Goal: Task Accomplishment & Management: Complete application form

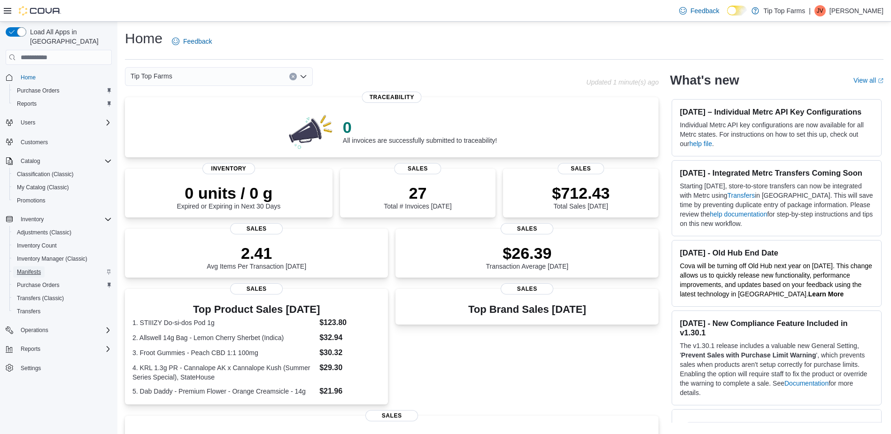
click at [34, 268] on span "Manifests" at bounding box center [29, 272] width 24 height 8
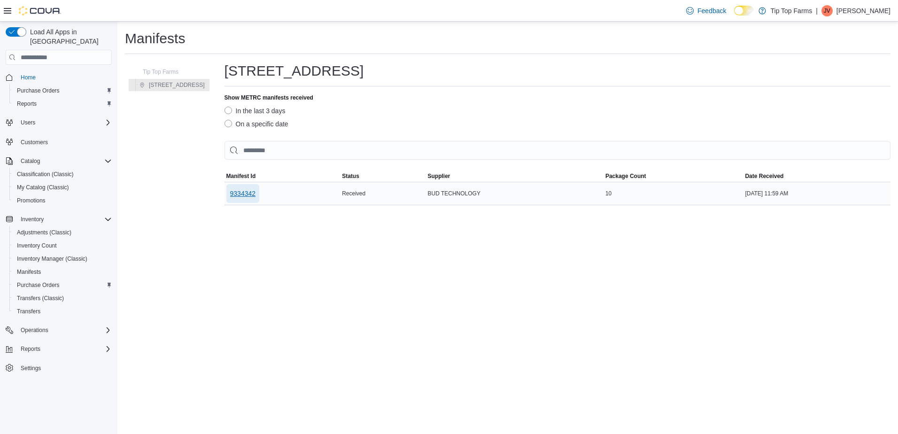
click at [234, 190] on span "9334342" at bounding box center [243, 193] width 26 height 9
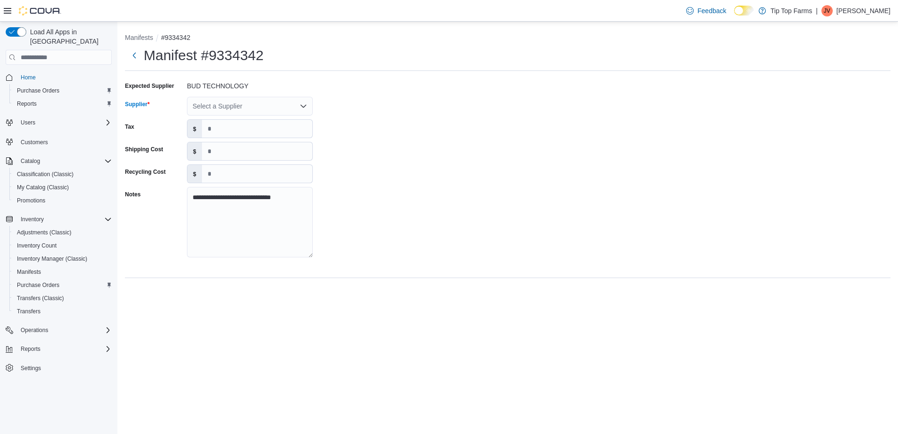
click at [230, 109] on div "Select a Supplier" at bounding box center [250, 106] width 126 height 19
type input "****"
click at [226, 144] on button "Dime Industries" at bounding box center [250, 150] width 126 height 14
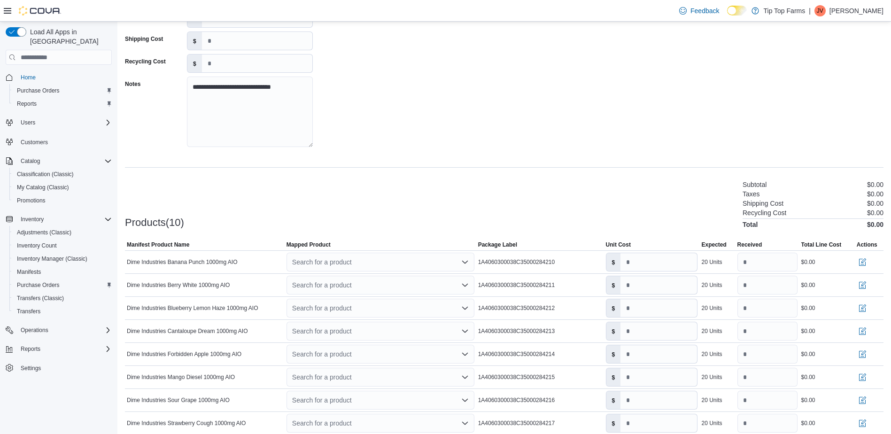
scroll to position [111, 0]
click at [335, 264] on div "Search for a product" at bounding box center [381, 261] width 188 height 19
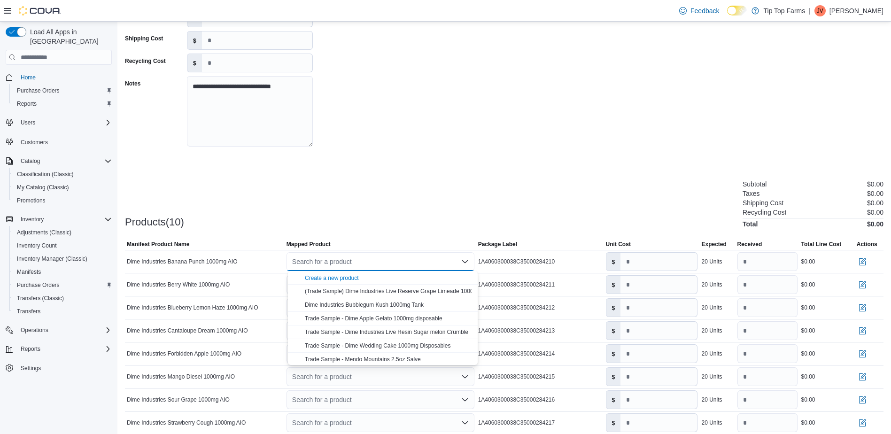
click at [333, 274] on span "Create a new product" at bounding box center [388, 277] width 167 height 9
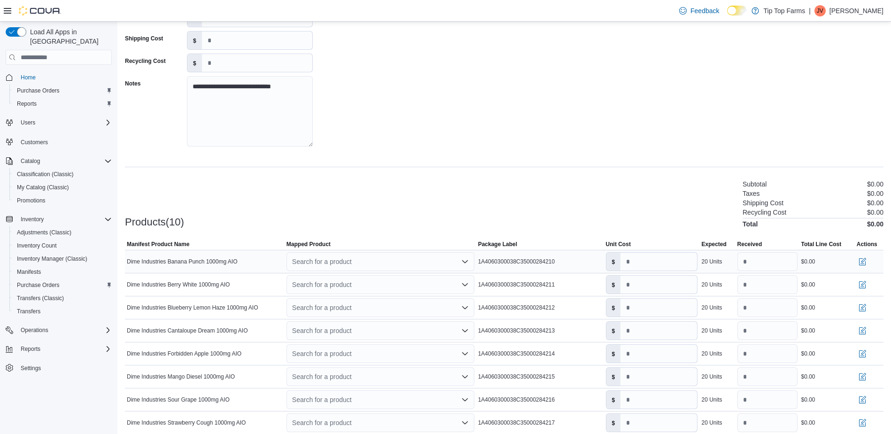
click at [334, 265] on div "Search for a product Combo box. Selected. Combo box input. Search for a product…" at bounding box center [381, 261] width 188 height 19
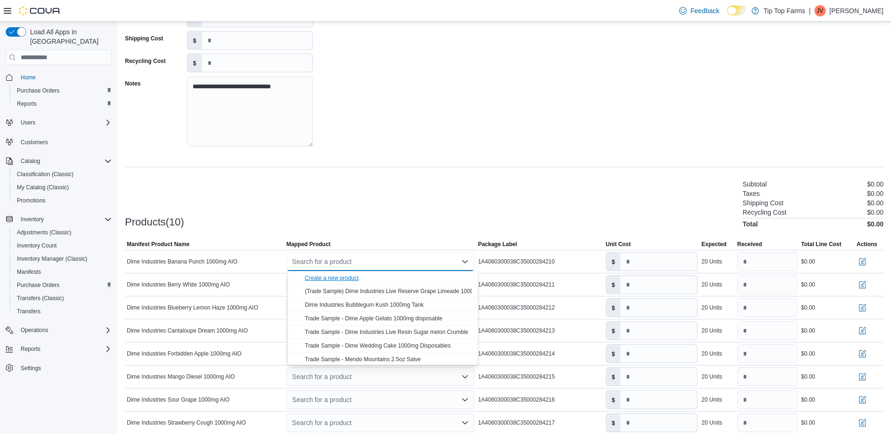
click at [335, 279] on div "Create a new product" at bounding box center [332, 278] width 54 height 8
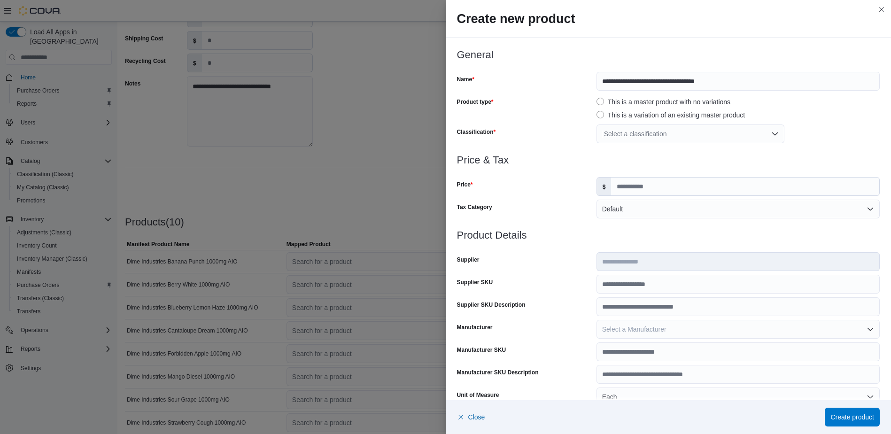
click at [638, 133] on div "Select a classification" at bounding box center [691, 134] width 188 height 19
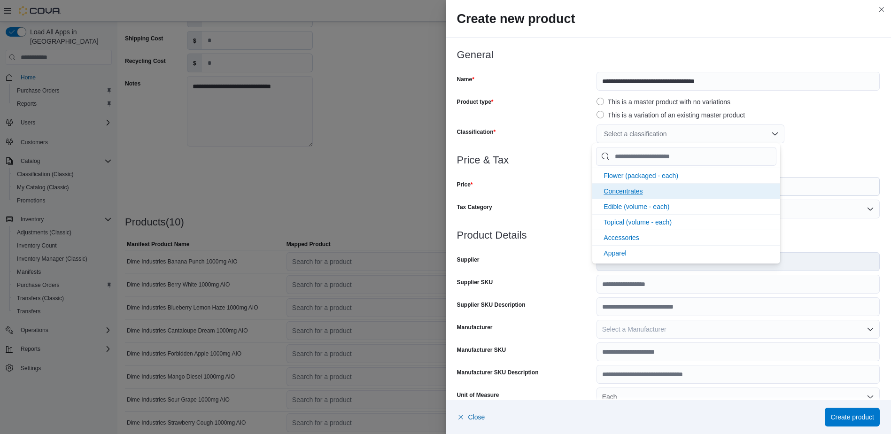
click at [628, 189] on span "Concentrates" at bounding box center [623, 191] width 39 height 8
click at [546, 195] on div "Price" at bounding box center [525, 186] width 136 height 19
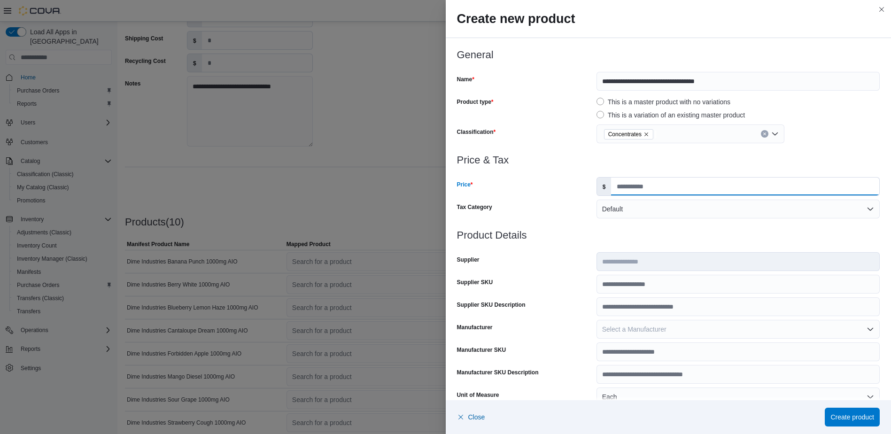
click at [631, 187] on input "Price" at bounding box center [745, 187] width 268 height 18
type input "*****"
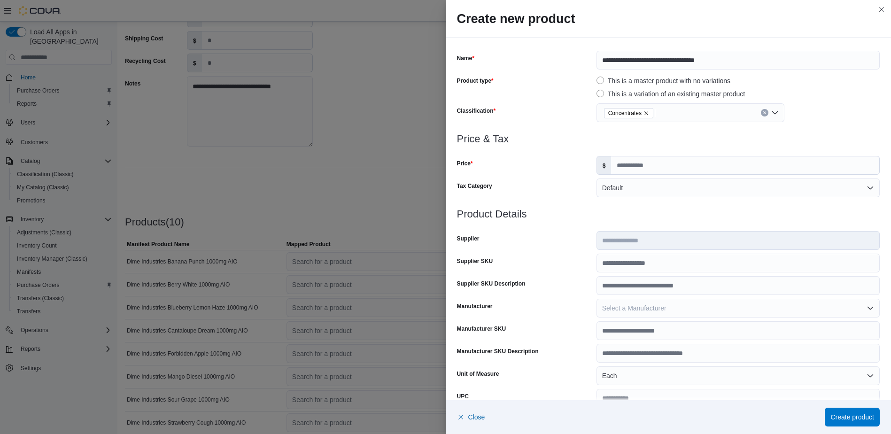
scroll to position [259, 0]
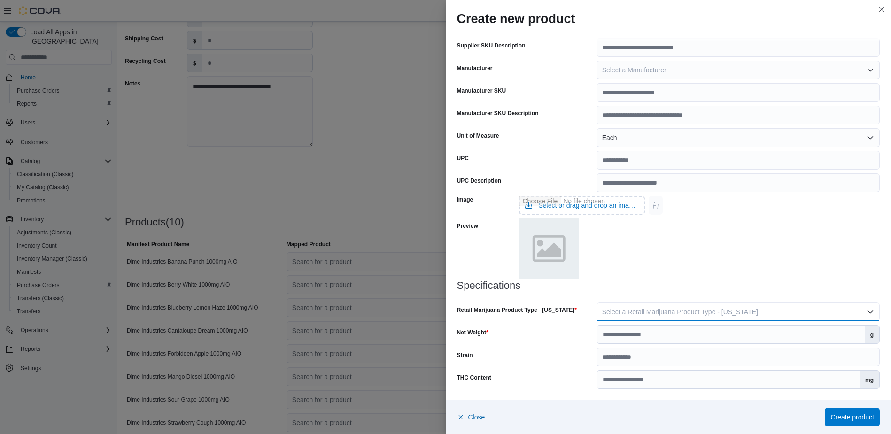
click at [693, 313] on span "Select a Retail Marijuana Product Type - [US_STATE]" at bounding box center [680, 312] width 156 height 8
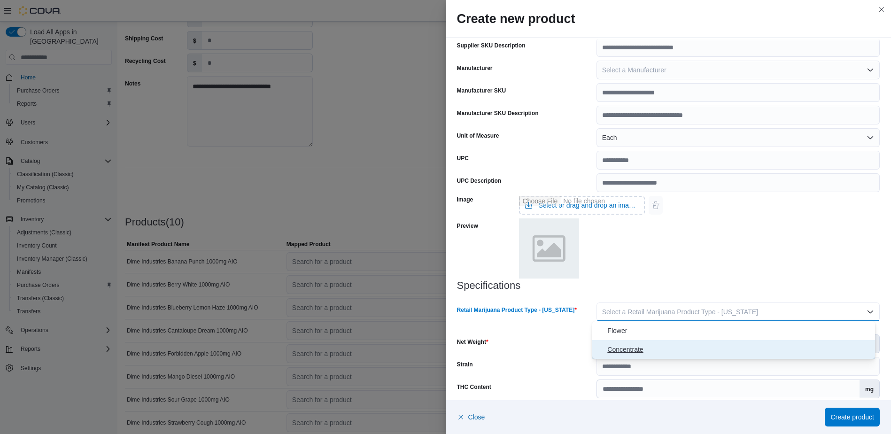
click at [666, 343] on button "Concentrate" at bounding box center [733, 349] width 283 height 19
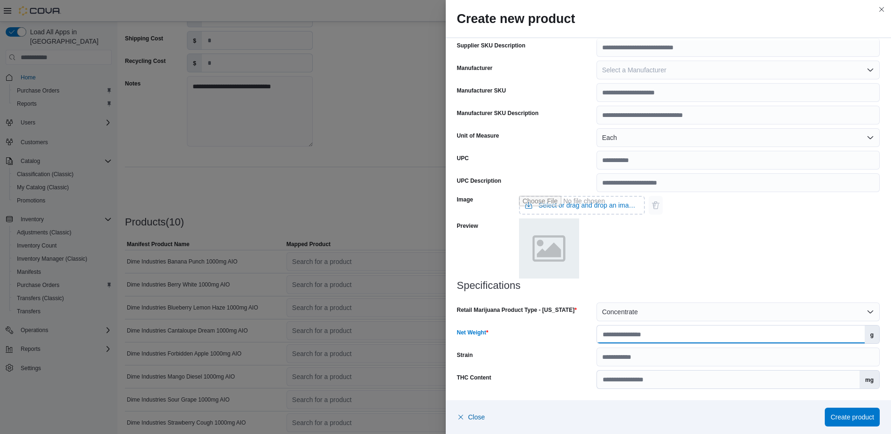
click at [666, 342] on input "Net Weight" at bounding box center [731, 335] width 268 height 18
type input "*"
click at [838, 413] on span "Create product" at bounding box center [853, 416] width 44 height 9
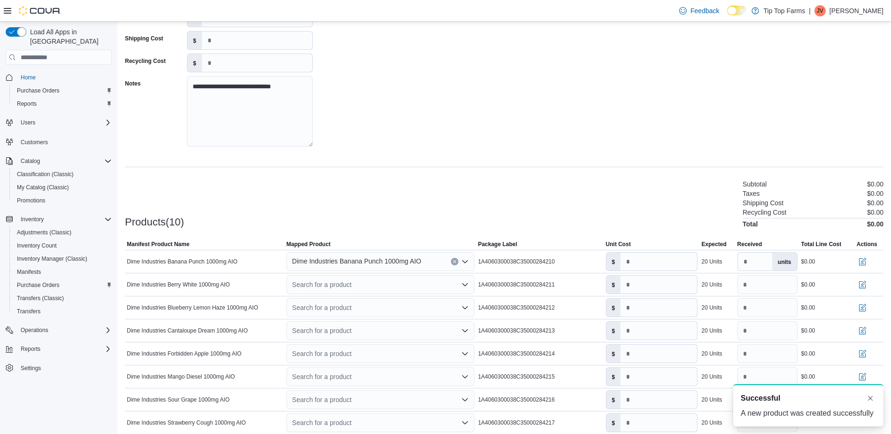
scroll to position [195, 0]
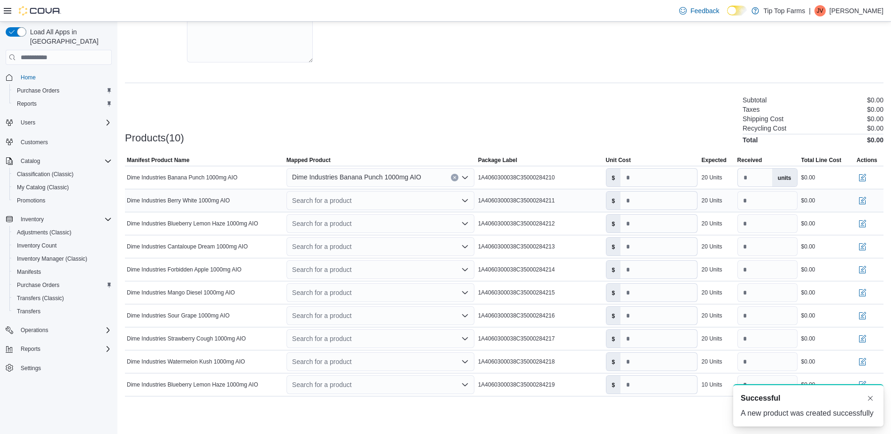
click at [393, 197] on div "Search for a product" at bounding box center [381, 200] width 188 height 19
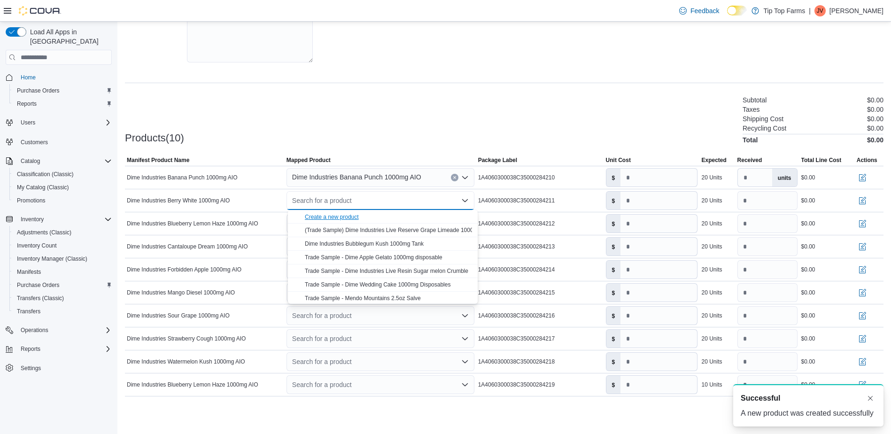
click at [358, 219] on div "Create a new product" at bounding box center [332, 217] width 54 height 8
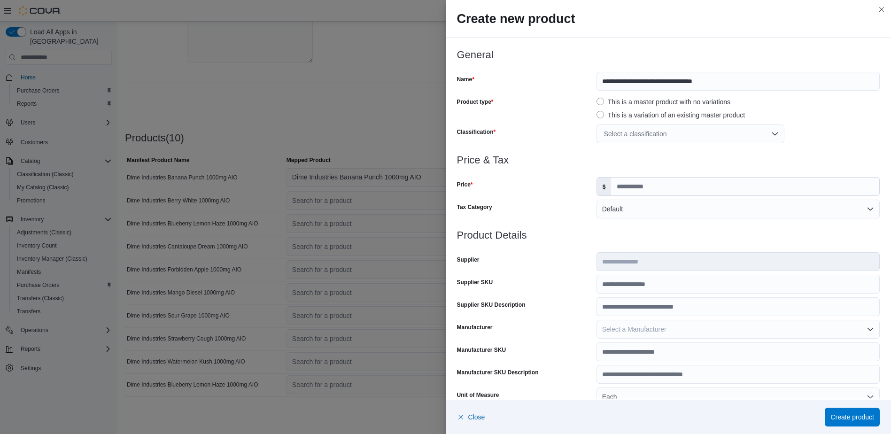
click at [638, 145] on div at bounding box center [668, 148] width 423 height 11
click at [637, 133] on div "Select a classification" at bounding box center [691, 134] width 188 height 19
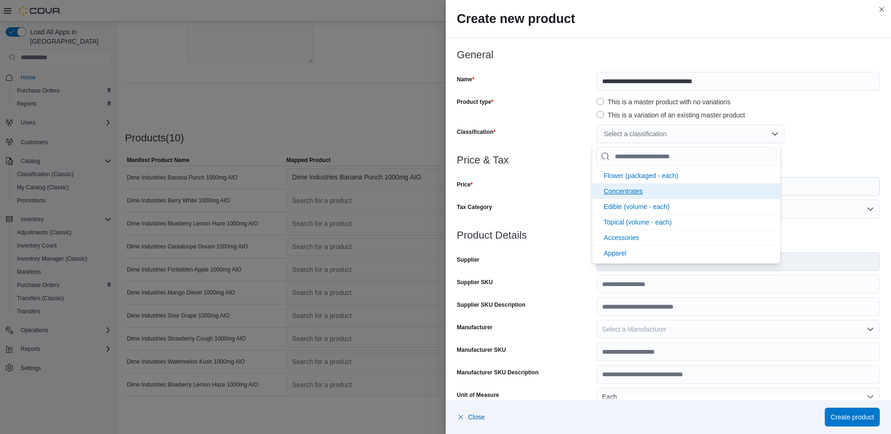
click at [630, 188] on span "Concentrates" at bounding box center [623, 191] width 39 height 8
drag, startPoint x: 504, startPoint y: 193, endPoint x: 567, endPoint y: 190, distance: 63.5
click at [519, 190] on div "Price" at bounding box center [525, 186] width 136 height 19
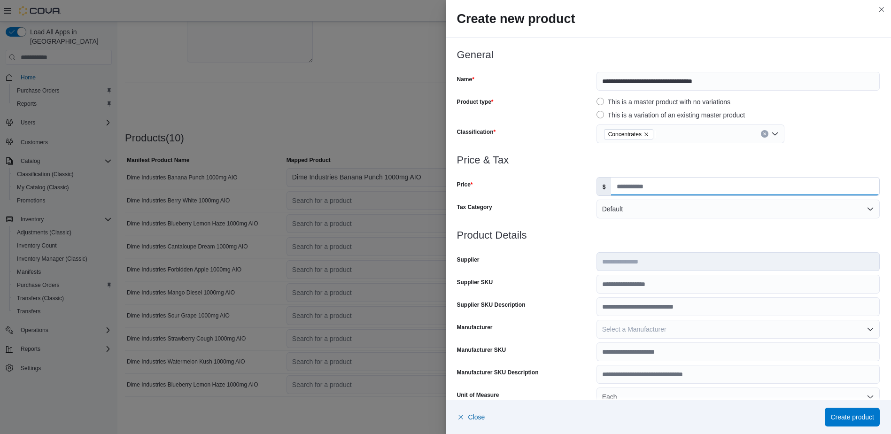
click at [630, 189] on input "Price" at bounding box center [745, 187] width 268 height 18
type input "*****"
type input "*"
click at [885, 315] on div "**********" at bounding box center [669, 349] width 446 height 622
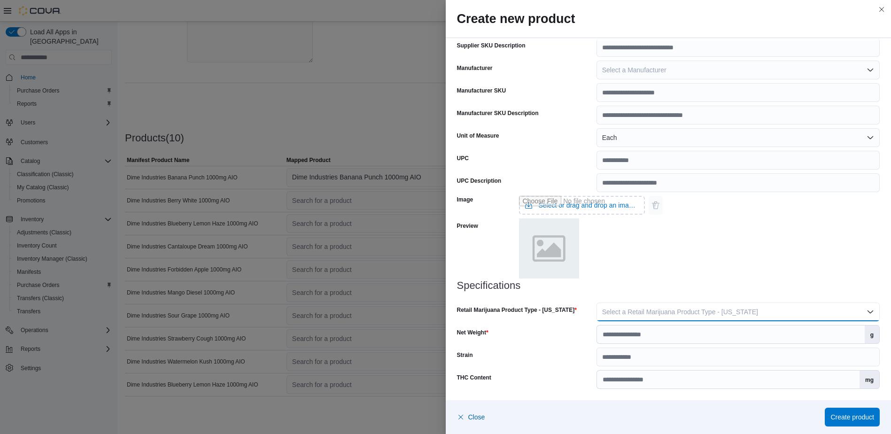
click at [753, 306] on button "Select a Retail Marijuana Product Type - [US_STATE]" at bounding box center [738, 312] width 283 height 19
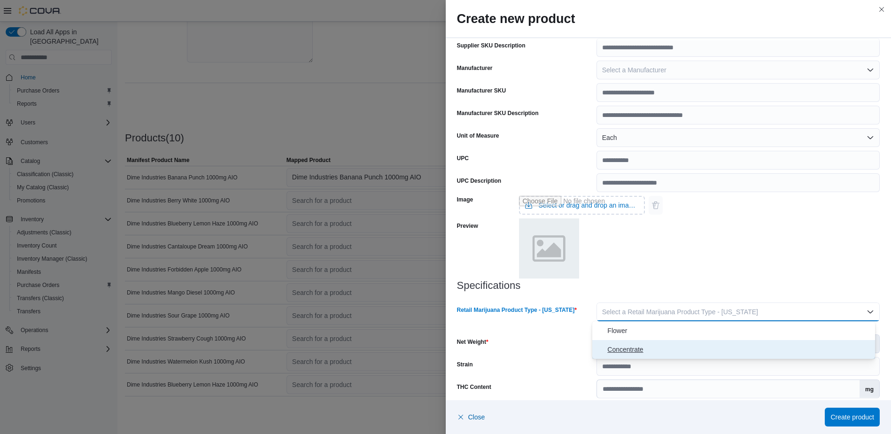
click at [678, 346] on span "Concentrate" at bounding box center [739, 349] width 264 height 11
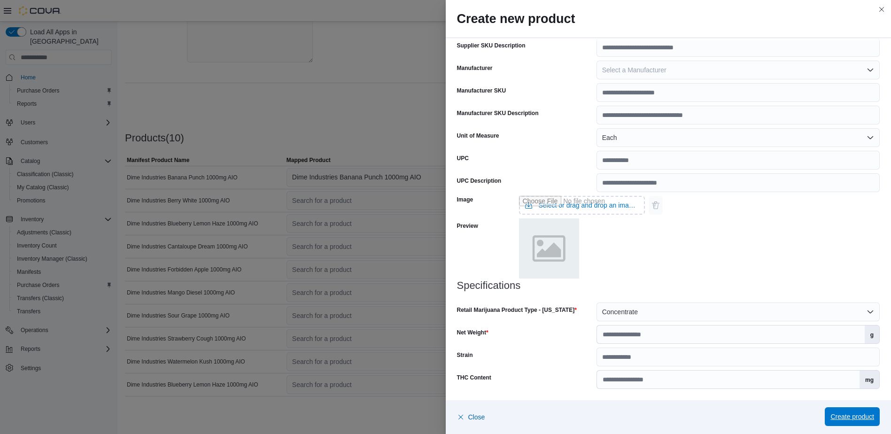
click at [847, 413] on span "Create product" at bounding box center [853, 416] width 44 height 9
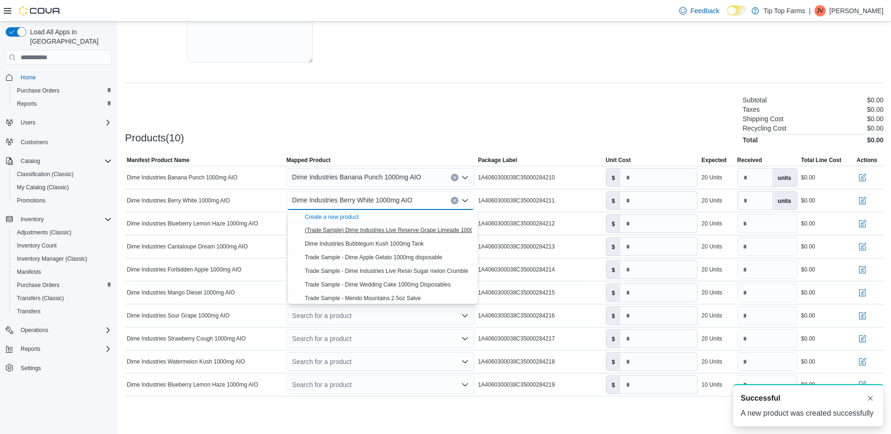
scroll to position [0, 0]
click at [241, 136] on div "Products(10) Subtotal $0.00 Taxes $0.00 Shipping Cost $0.00 Recycling Cost $0.0…" at bounding box center [504, 118] width 759 height 49
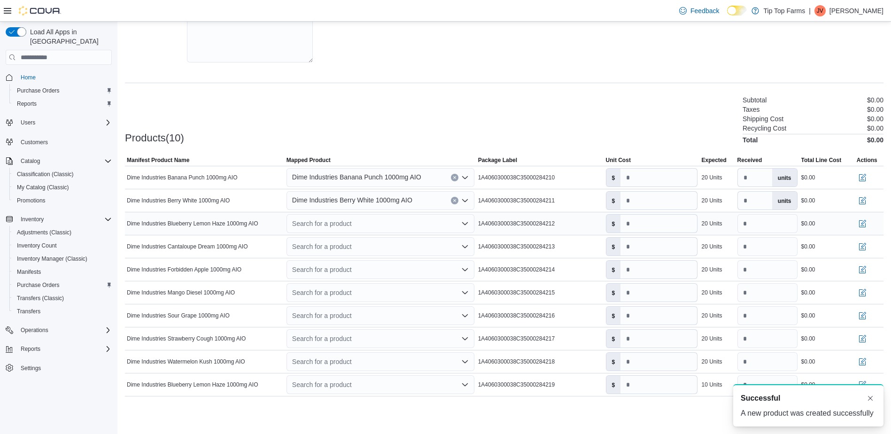
click at [317, 220] on div "Search for a product" at bounding box center [381, 223] width 188 height 19
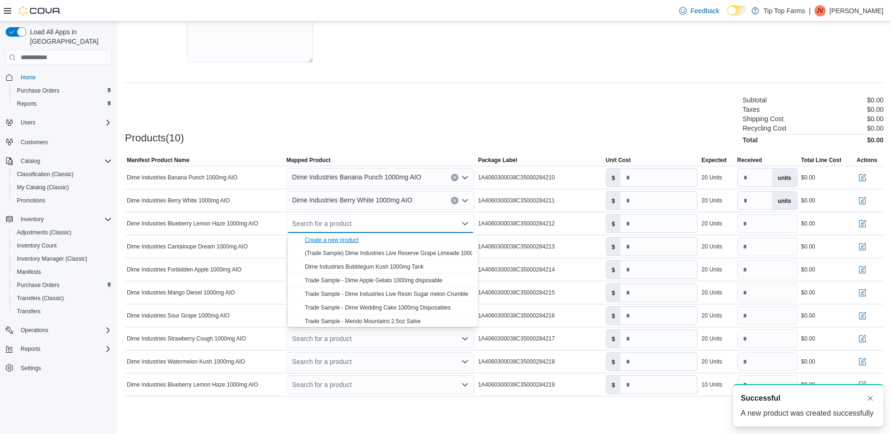
click at [326, 238] on div "Create a new product" at bounding box center [332, 240] width 54 height 8
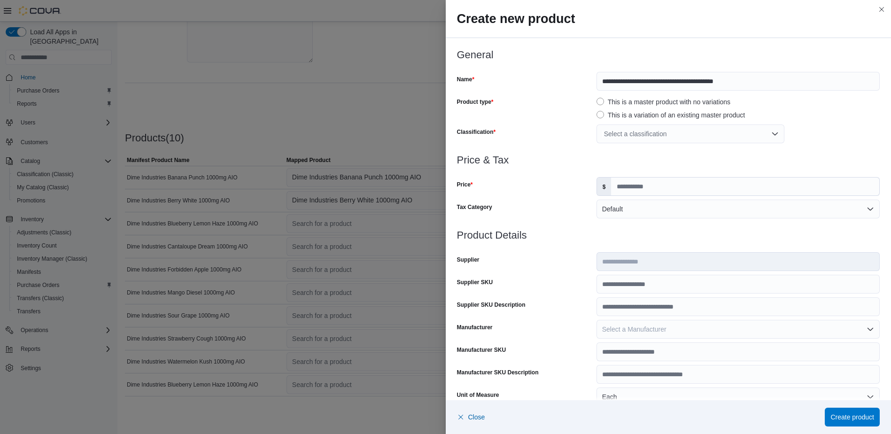
click at [645, 137] on div "Select a classification" at bounding box center [691, 134] width 188 height 19
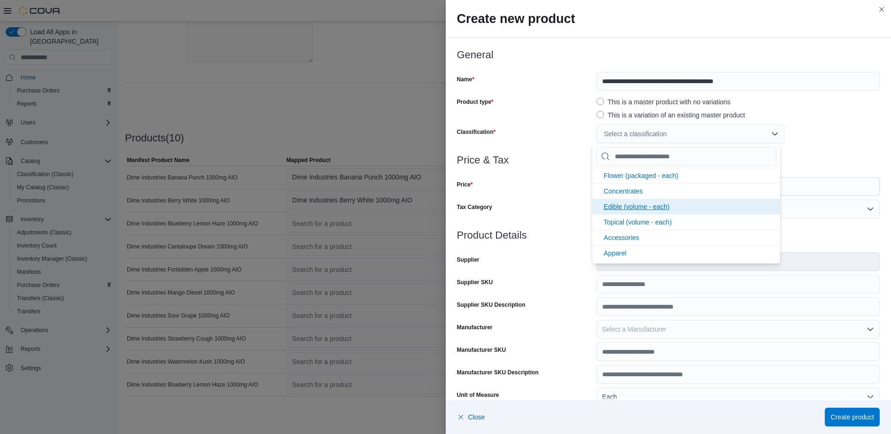
click at [629, 195] on li "Concentrates" at bounding box center [686, 191] width 188 height 16
click at [550, 191] on div "Price" at bounding box center [525, 186] width 136 height 19
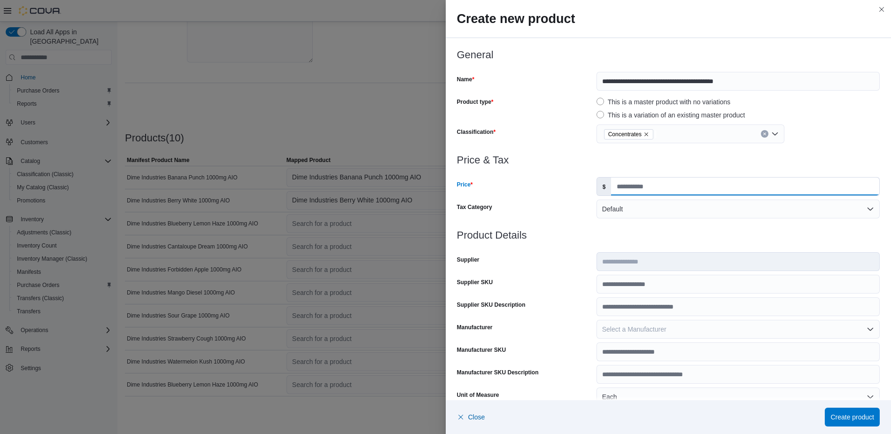
click at [618, 186] on input "Price" at bounding box center [745, 187] width 268 height 18
type input "*****"
type input "*"
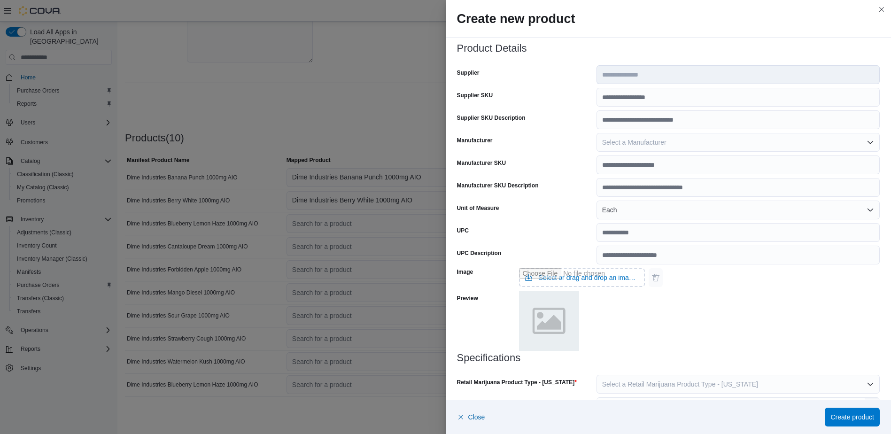
scroll to position [259, 0]
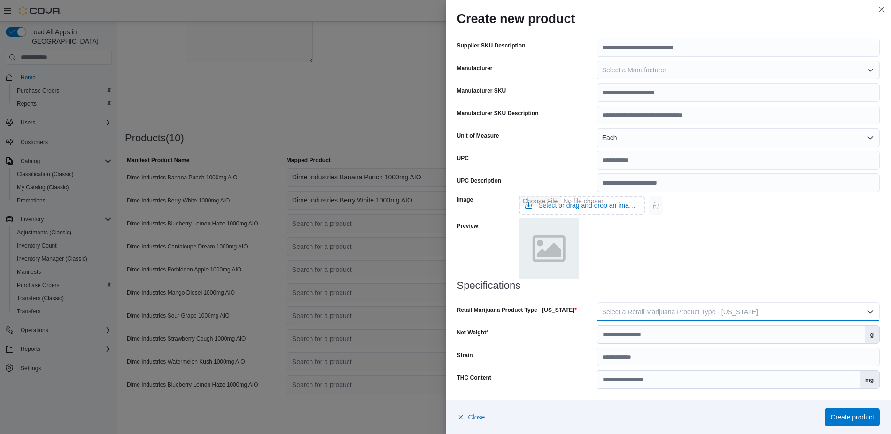
click at [750, 314] on button "Select a Retail Marijuana Product Type - [US_STATE]" at bounding box center [738, 312] width 283 height 19
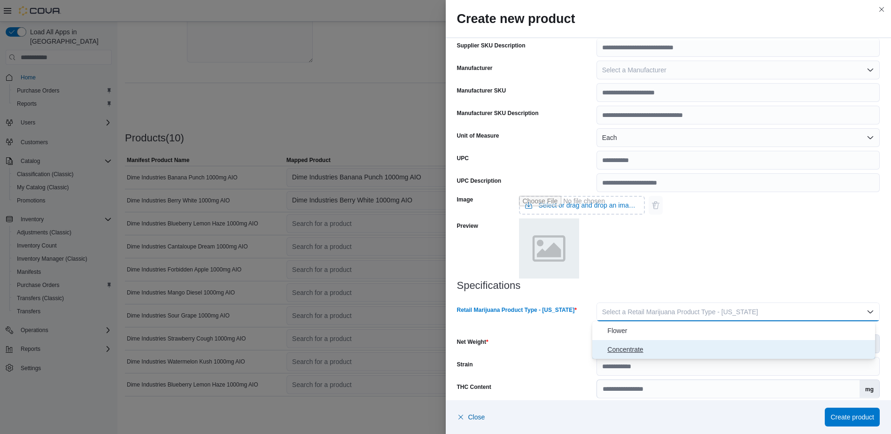
click at [730, 352] on span "Concentrate" at bounding box center [739, 349] width 264 height 11
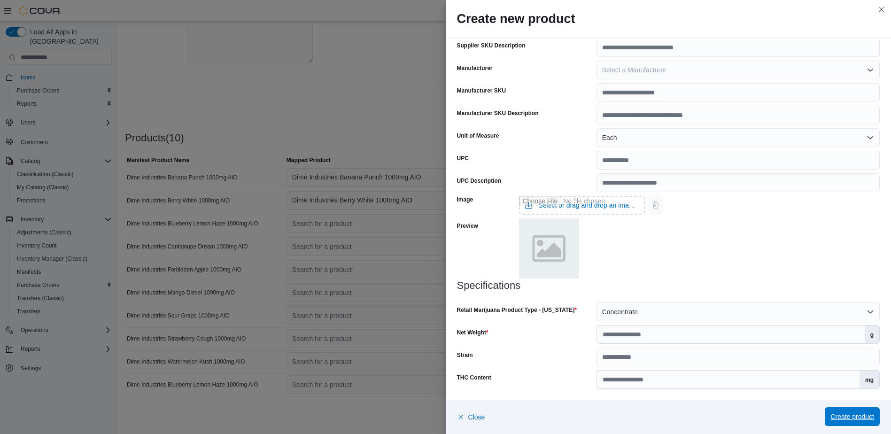
click at [836, 410] on span "Create product" at bounding box center [853, 416] width 44 height 19
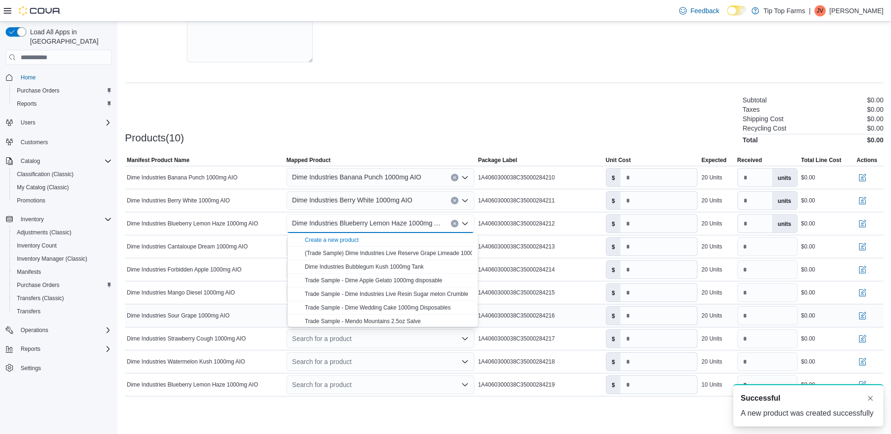
scroll to position [0, 0]
click at [236, 134] on div "Products(10) Subtotal $0.00 Taxes $0.00 Shipping Cost $0.00 Recycling Cost $0.0…" at bounding box center [504, 118] width 759 height 49
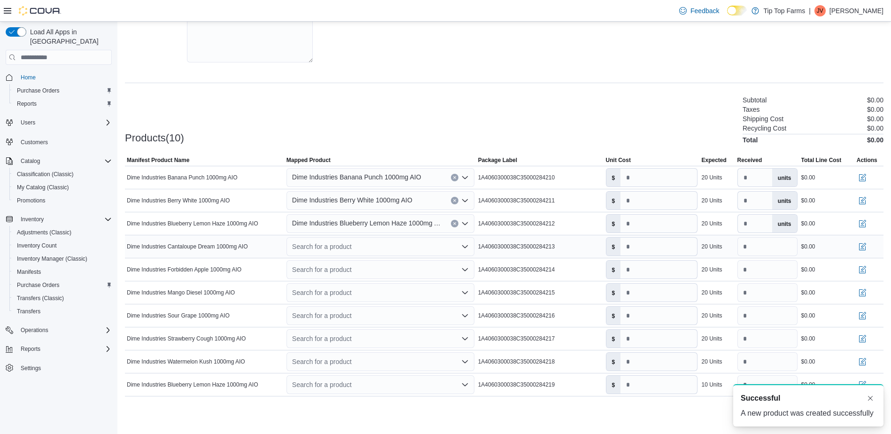
click at [333, 242] on div "Search for a product" at bounding box center [381, 246] width 188 height 19
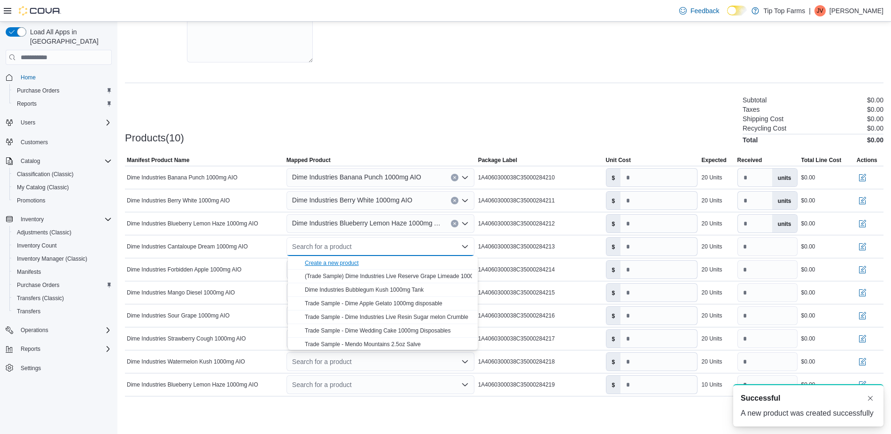
click at [335, 263] on div "Create a new product" at bounding box center [332, 263] width 54 height 8
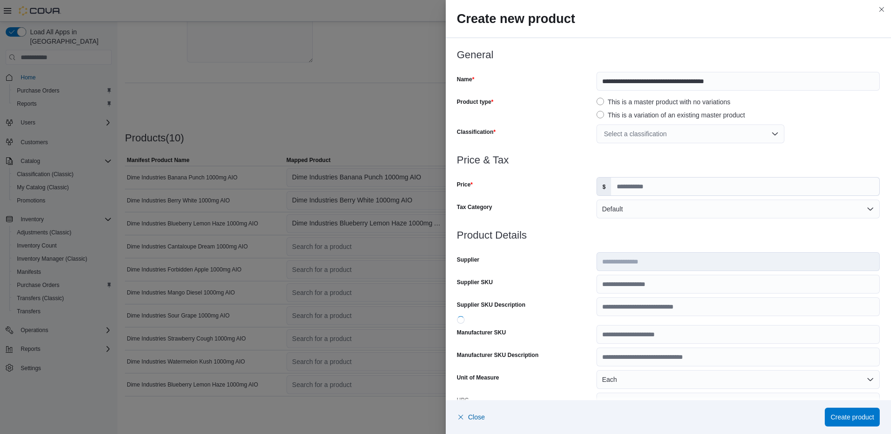
click at [637, 135] on div "Select a classification" at bounding box center [691, 134] width 188 height 19
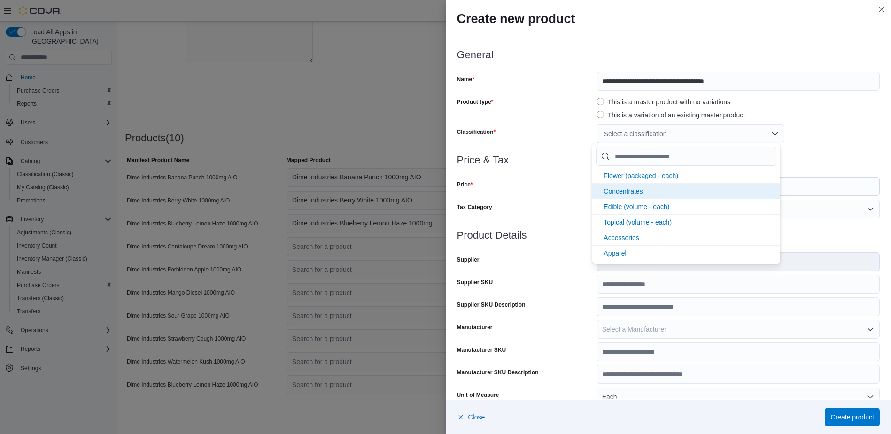
click at [628, 191] on span "Concentrates" at bounding box center [623, 191] width 39 height 8
click at [476, 174] on div at bounding box center [668, 171] width 423 height 11
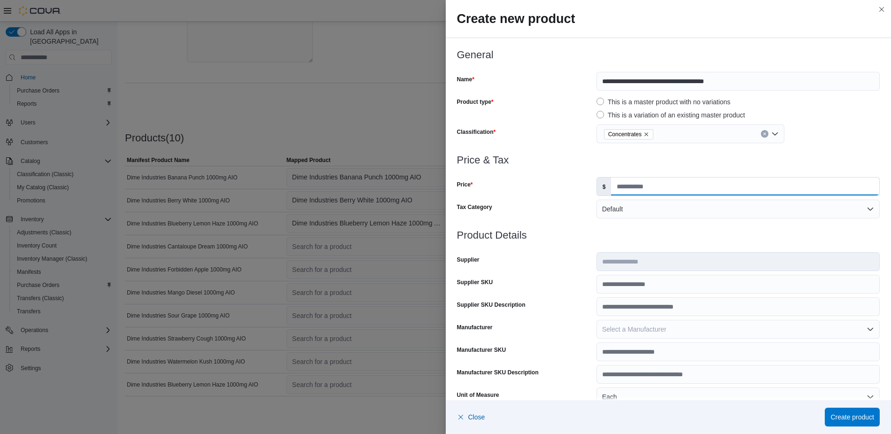
click at [667, 179] on input "Price" at bounding box center [745, 187] width 268 height 18
type input "*****"
type input "*"
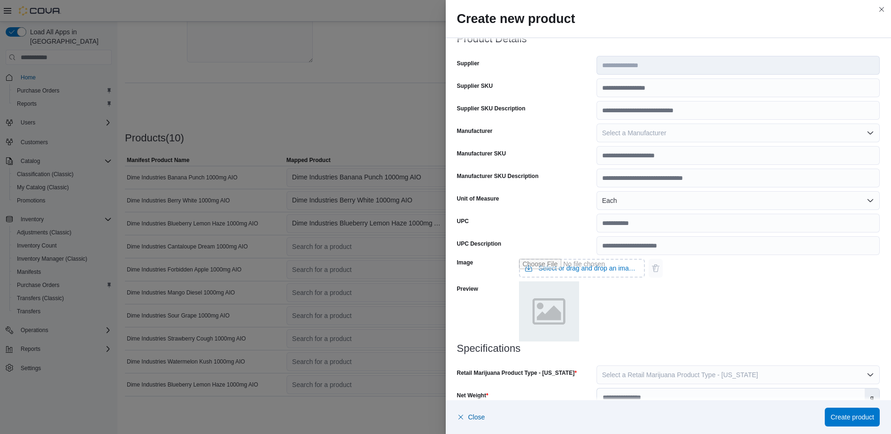
scroll to position [259, 0]
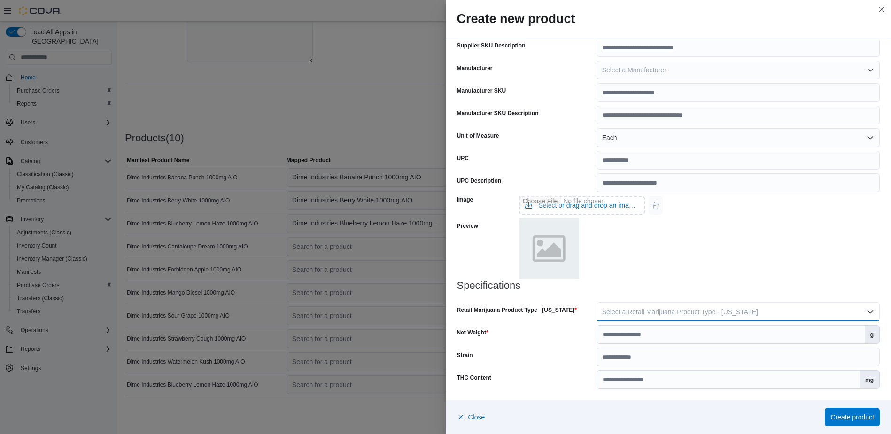
click at [693, 315] on span "Select a Retail Marijuana Product Type - [US_STATE]" at bounding box center [680, 312] width 156 height 8
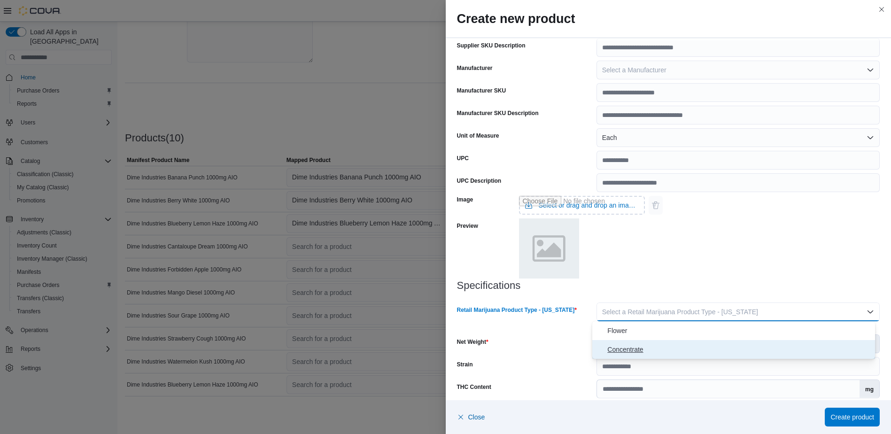
click at [672, 348] on span "Concentrate" at bounding box center [739, 349] width 264 height 11
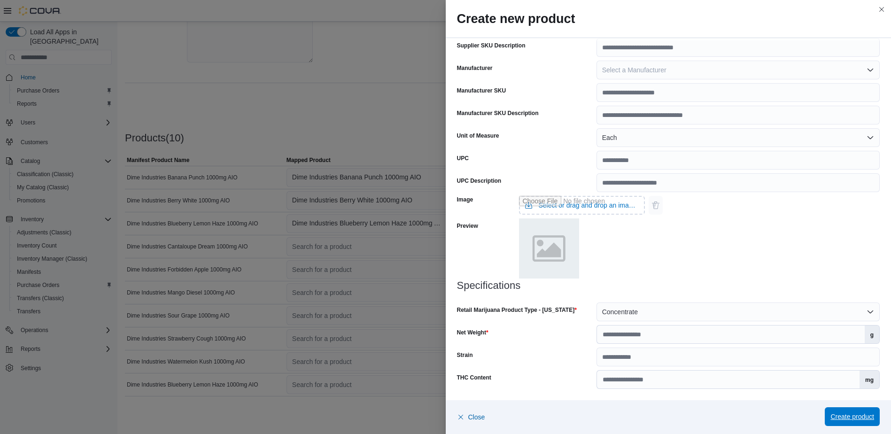
click at [849, 416] on span "Create product" at bounding box center [853, 416] width 44 height 9
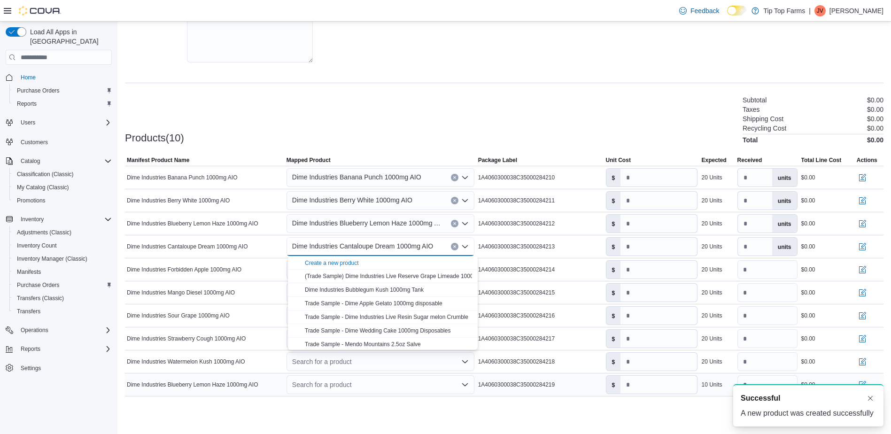
scroll to position [0, 0]
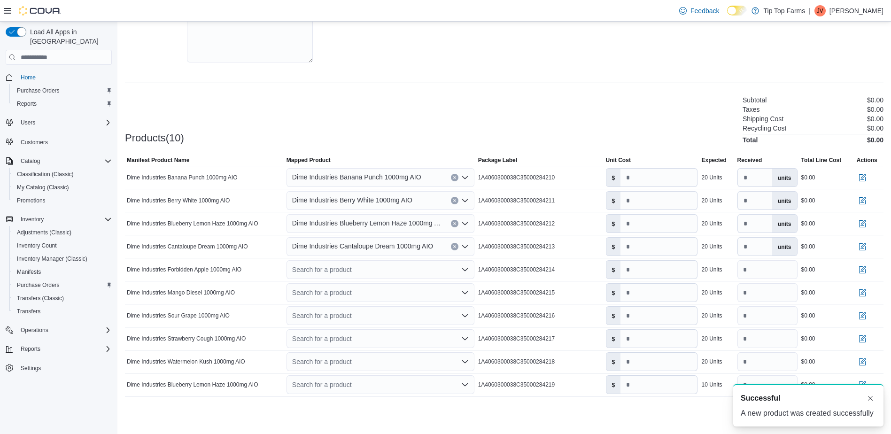
click at [441, 123] on div "Products(10) Subtotal $0.00 Taxes $0.00 Shipping Cost $0.00 Recycling Cost $0.0…" at bounding box center [504, 118] width 759 height 49
click at [350, 272] on div "Search for a product" at bounding box center [381, 269] width 188 height 19
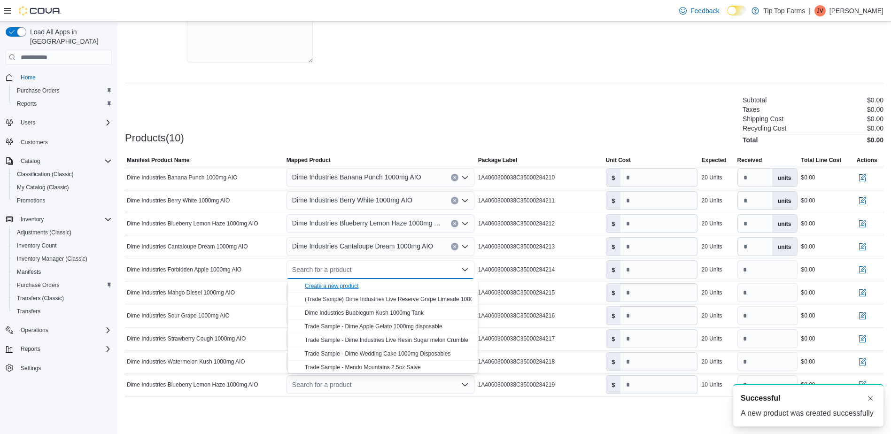
click at [347, 287] on div "Create a new product" at bounding box center [332, 286] width 54 height 8
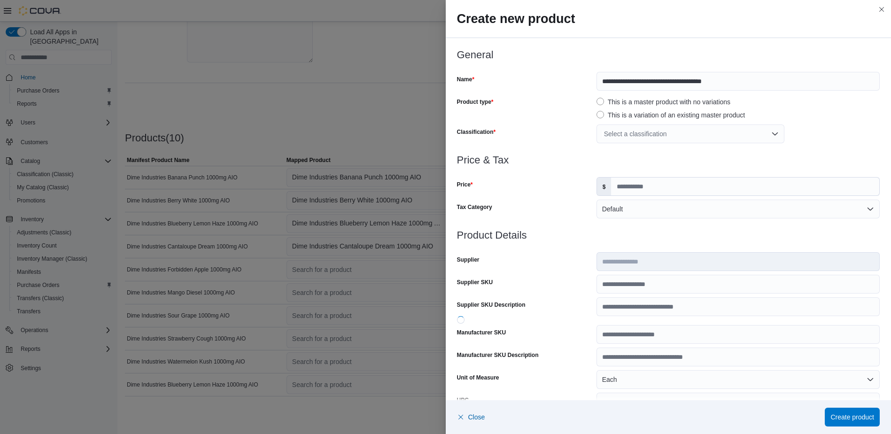
click at [640, 138] on div "Select a classification" at bounding box center [691, 134] width 188 height 19
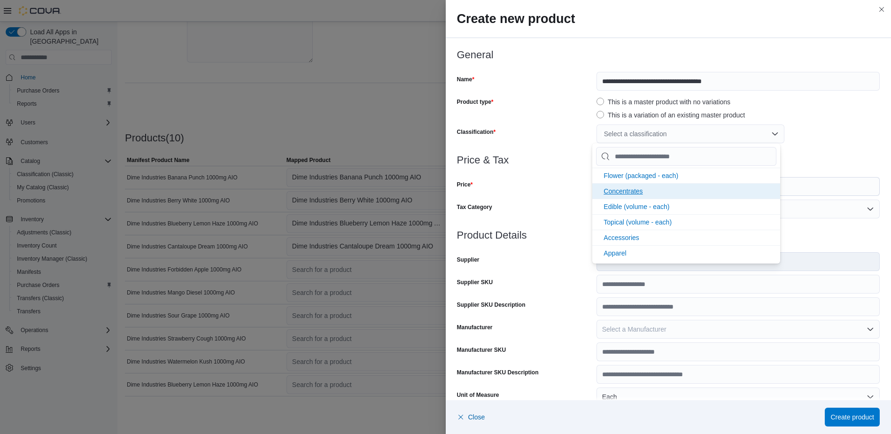
click at [632, 187] on span "Concentrates" at bounding box center [623, 191] width 39 height 8
click at [551, 188] on div "Price" at bounding box center [525, 186] width 136 height 19
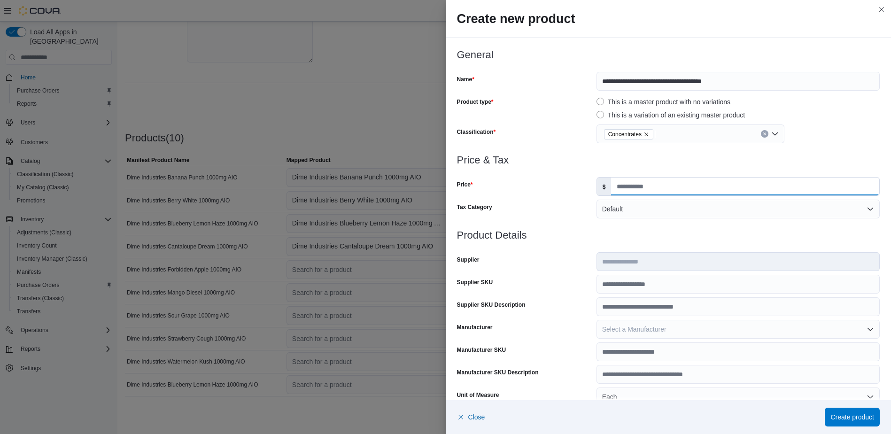
click at [669, 189] on input "Price" at bounding box center [745, 187] width 268 height 18
type input "*****"
type input "*"
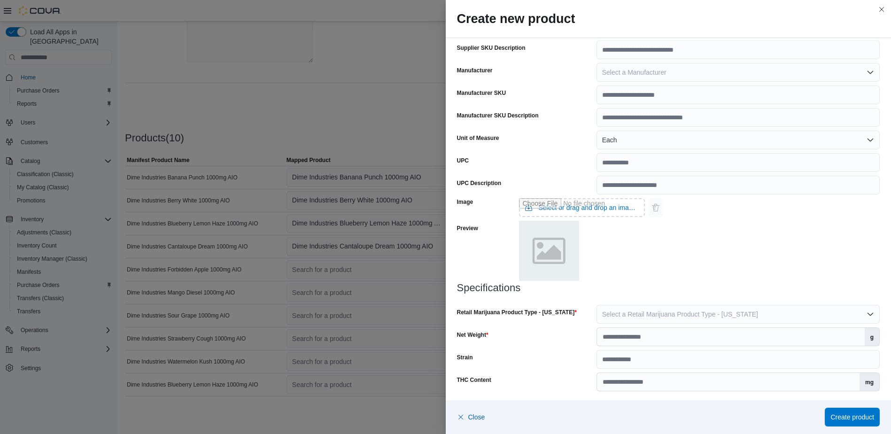
scroll to position [259, 0]
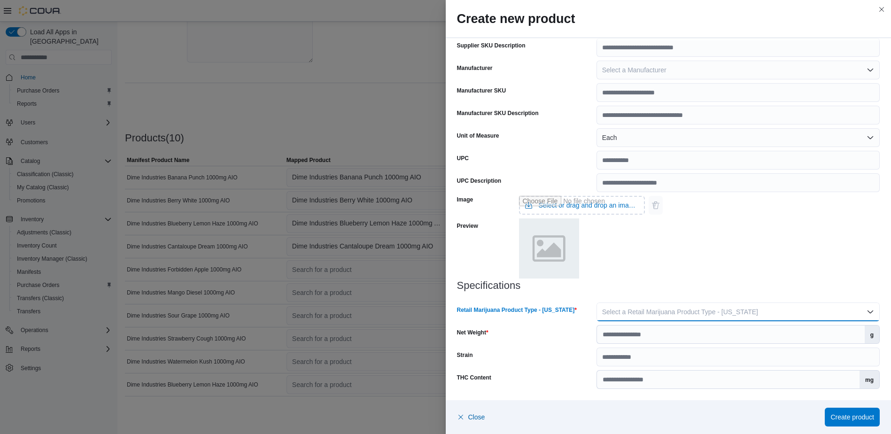
click at [722, 318] on button "Select a Retail Marijuana Product Type - [US_STATE]" at bounding box center [738, 312] width 283 height 19
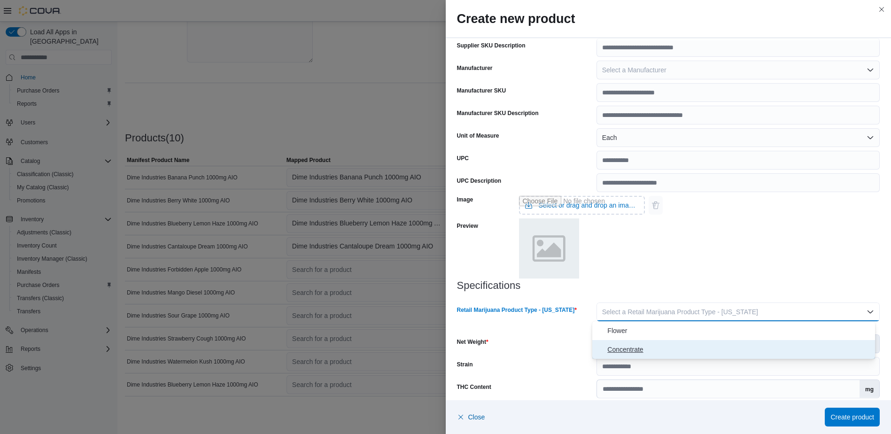
click at [712, 346] on span "Concentrate" at bounding box center [739, 349] width 264 height 11
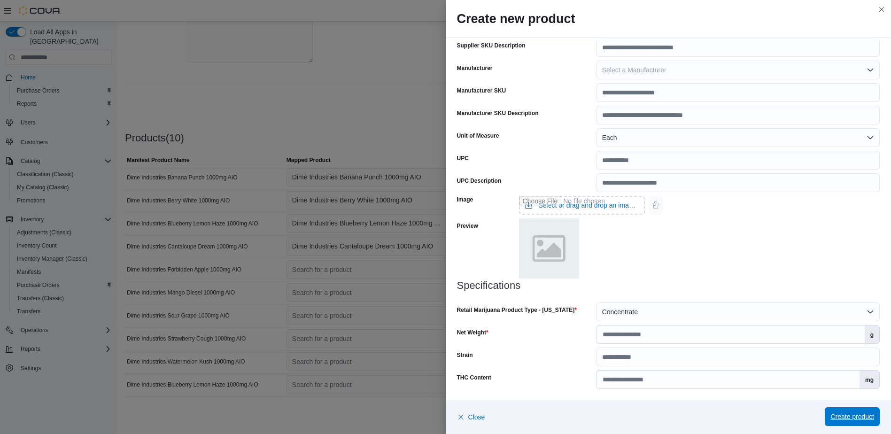
click at [844, 421] on span "Create product" at bounding box center [853, 416] width 44 height 9
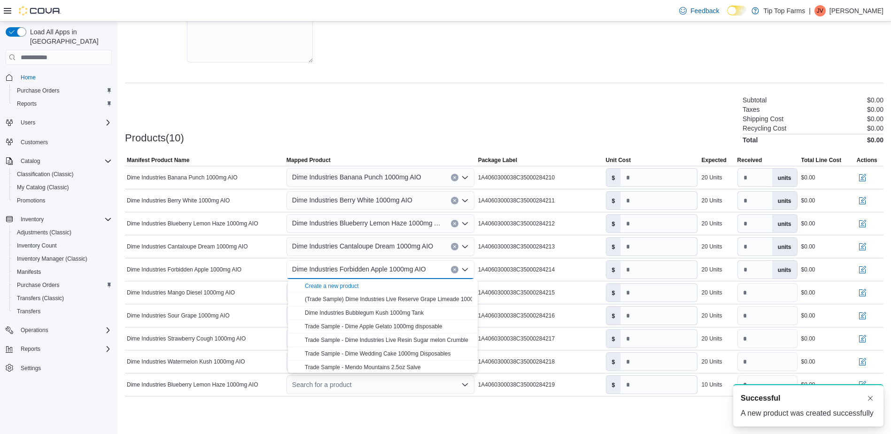
scroll to position [0, 0]
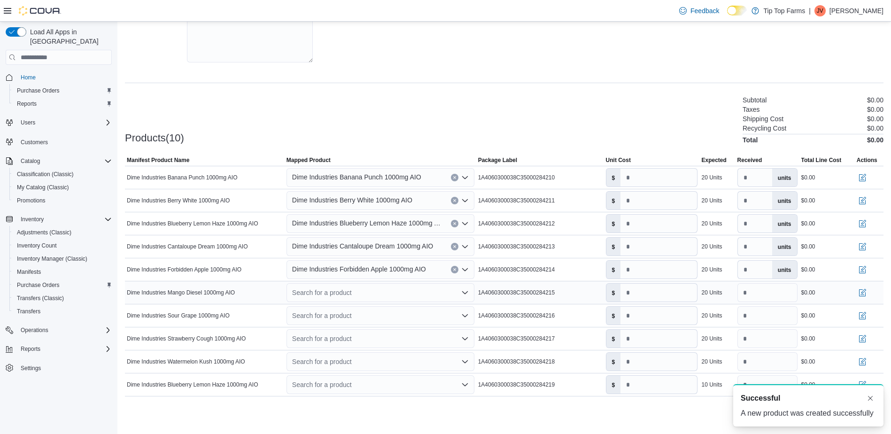
click at [379, 297] on div "Search for a product" at bounding box center [381, 292] width 188 height 19
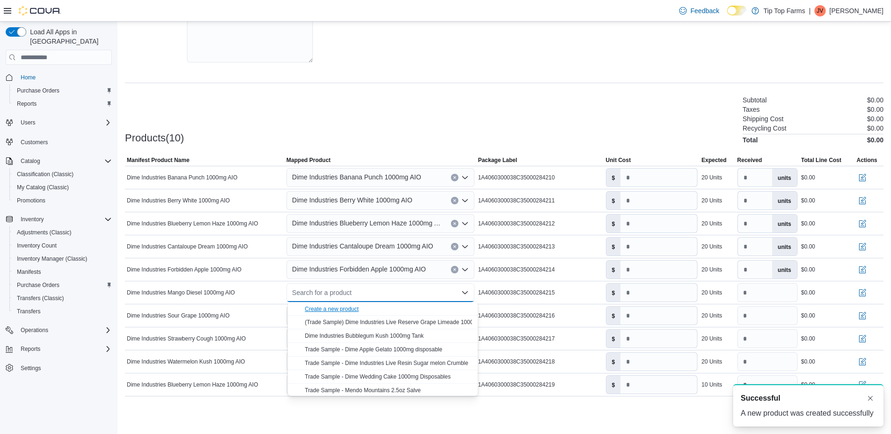
click at [357, 309] on div "Create a new product" at bounding box center [332, 309] width 54 height 8
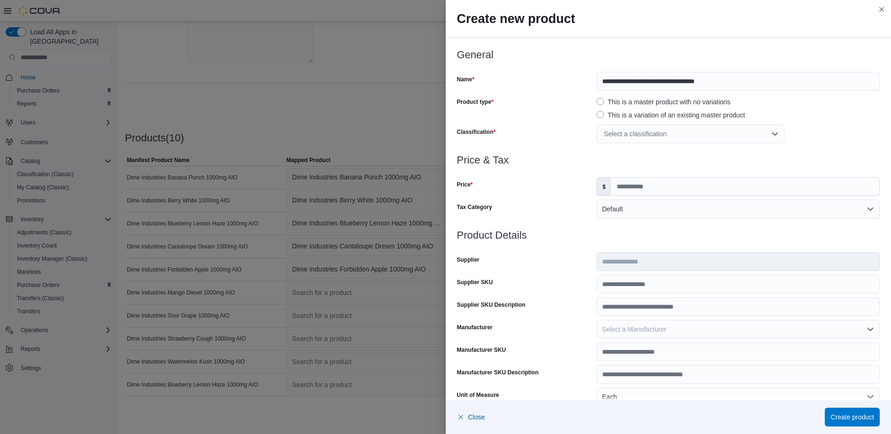
click at [658, 140] on div "Select a classification" at bounding box center [691, 134] width 188 height 19
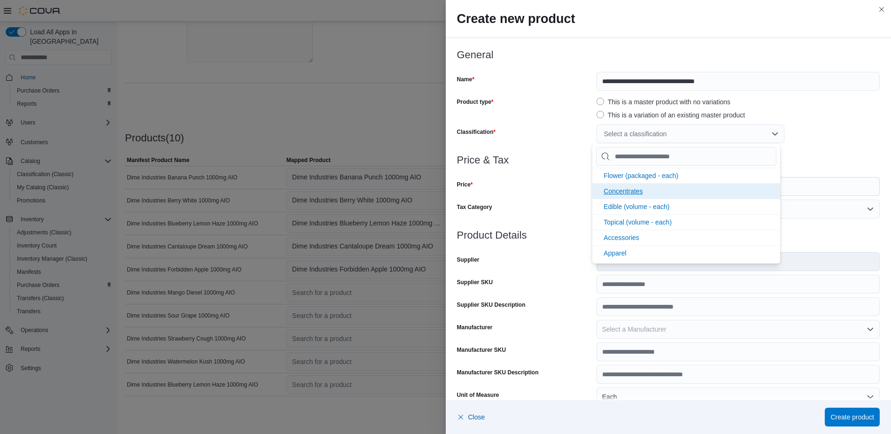
click at [641, 191] on span "Concentrates" at bounding box center [623, 191] width 39 height 8
click at [509, 179] on div "Price" at bounding box center [525, 186] width 136 height 19
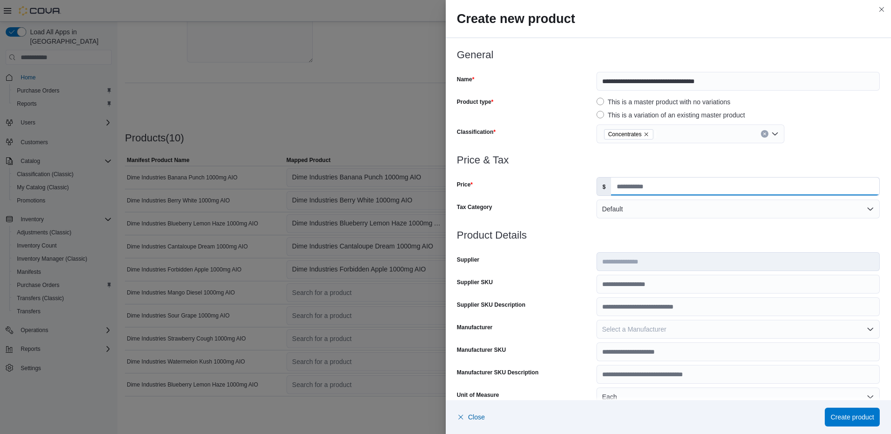
click at [693, 182] on input "Price" at bounding box center [745, 187] width 268 height 18
type input "*****"
type input "*"
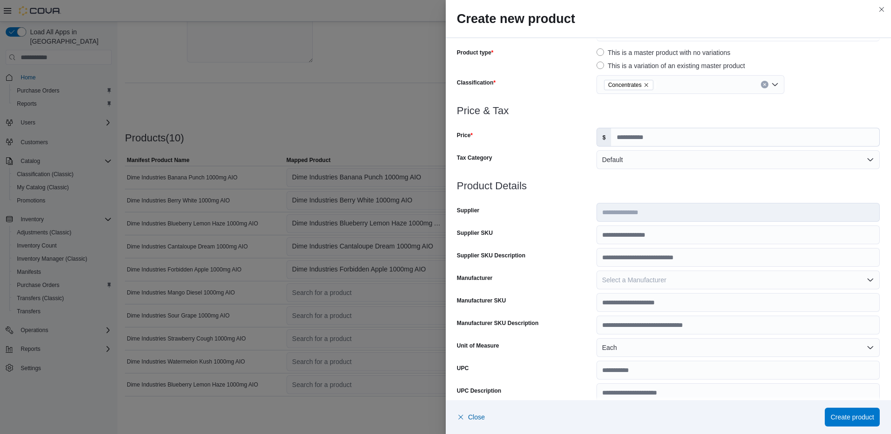
scroll to position [259, 0]
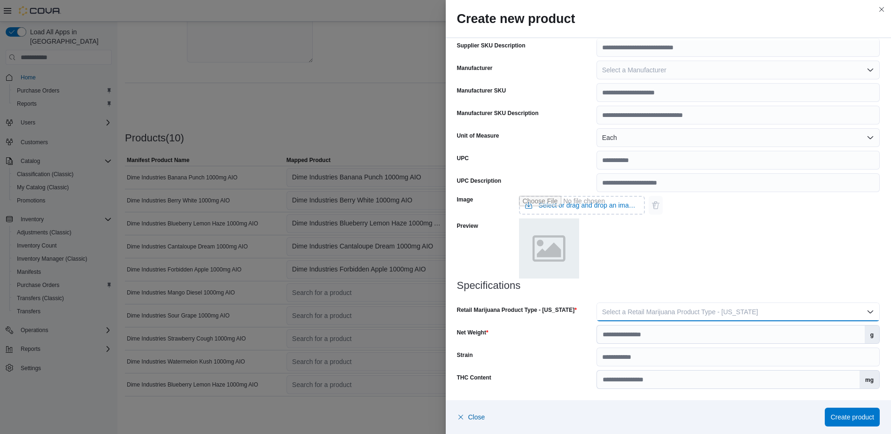
click at [774, 313] on button "Select a Retail Marijuana Product Type - [US_STATE]" at bounding box center [738, 312] width 283 height 19
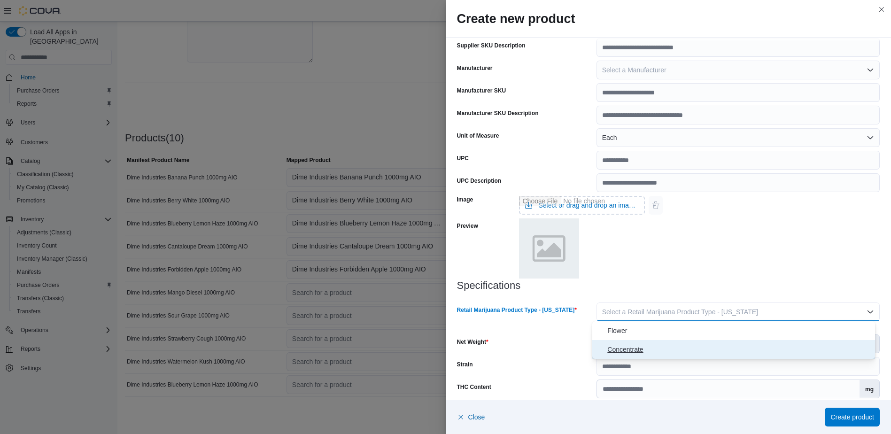
click at [773, 344] on span "Concentrate" at bounding box center [739, 349] width 264 height 11
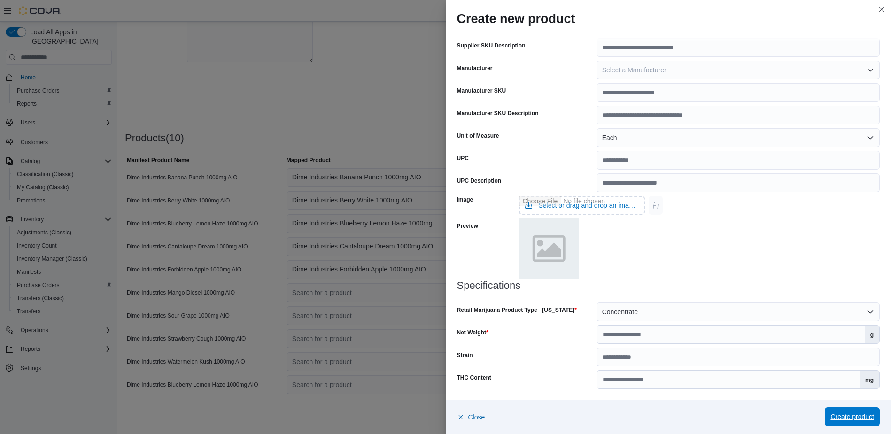
click at [855, 418] on span "Create product" at bounding box center [853, 416] width 44 height 9
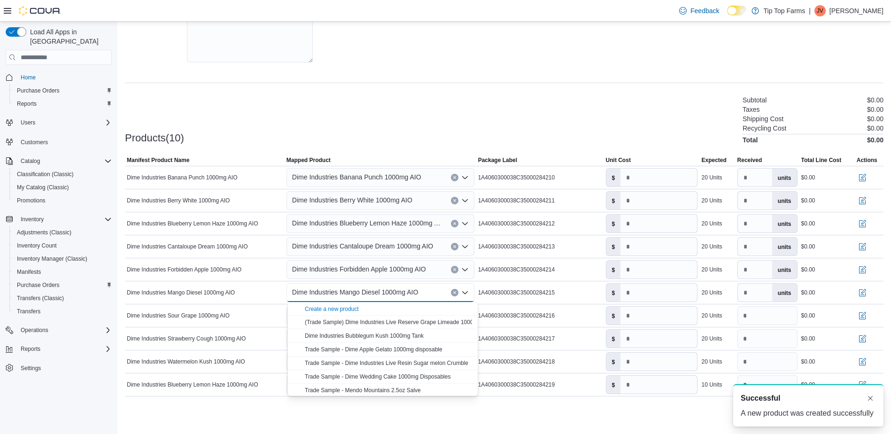
scroll to position [0, 0]
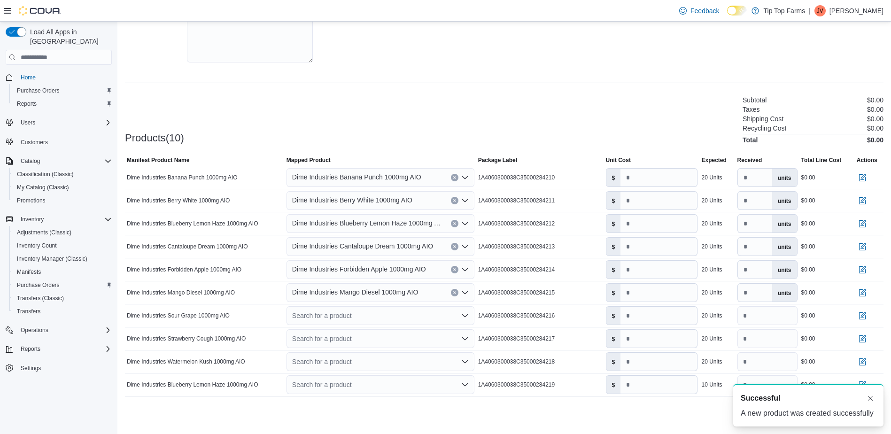
click at [337, 421] on div "Cancel Receive Manifest" at bounding box center [504, 417] width 759 height 19
click at [319, 315] on div "Search for a product" at bounding box center [381, 315] width 188 height 19
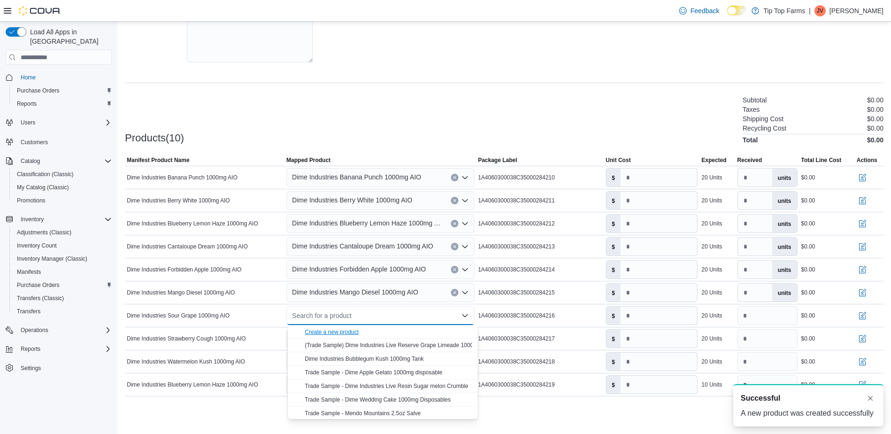
click at [332, 330] on div "Create a new product" at bounding box center [332, 332] width 54 height 8
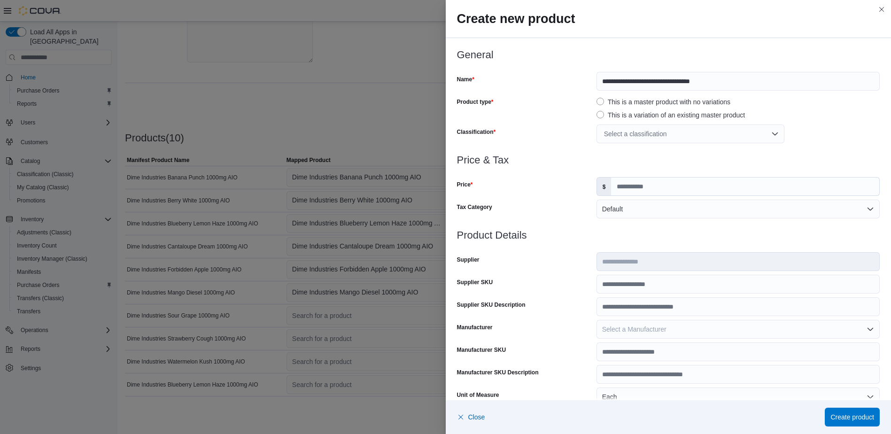
click at [661, 133] on div "Select a classification" at bounding box center [691, 134] width 188 height 19
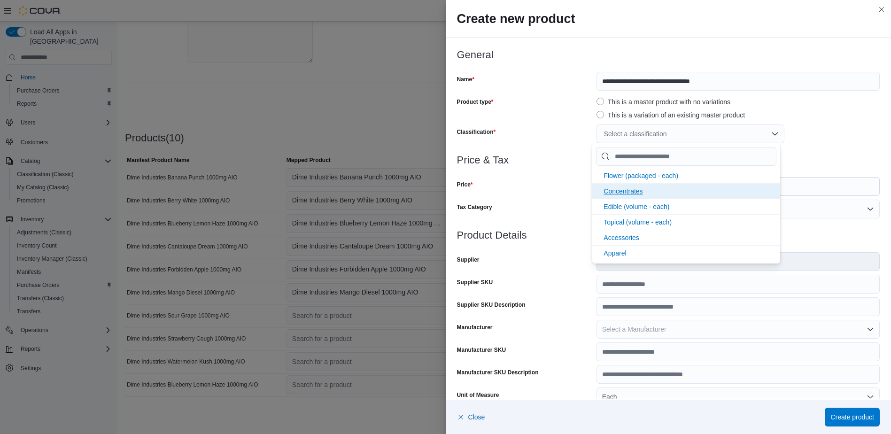
click at [637, 195] on li "Concentrates" at bounding box center [686, 191] width 188 height 16
click at [573, 188] on div "Price" at bounding box center [525, 186] width 136 height 19
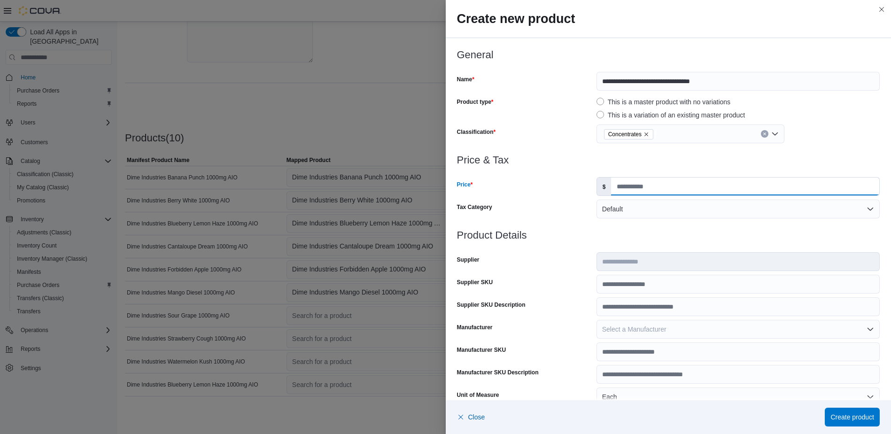
click at [669, 187] on input "Price" at bounding box center [745, 187] width 268 height 18
type input "*****"
type input "*"
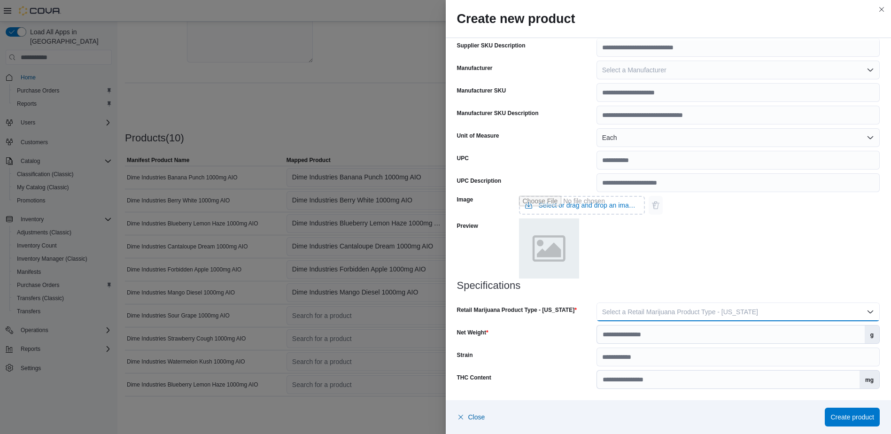
click at [696, 314] on span "Select a Retail Marijuana Product Type - [US_STATE]" at bounding box center [680, 312] width 156 height 8
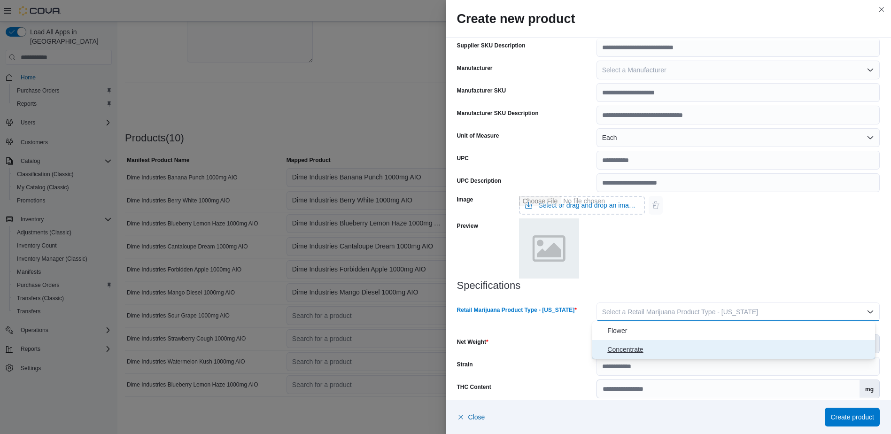
click at [694, 345] on span "Concentrate" at bounding box center [739, 349] width 264 height 11
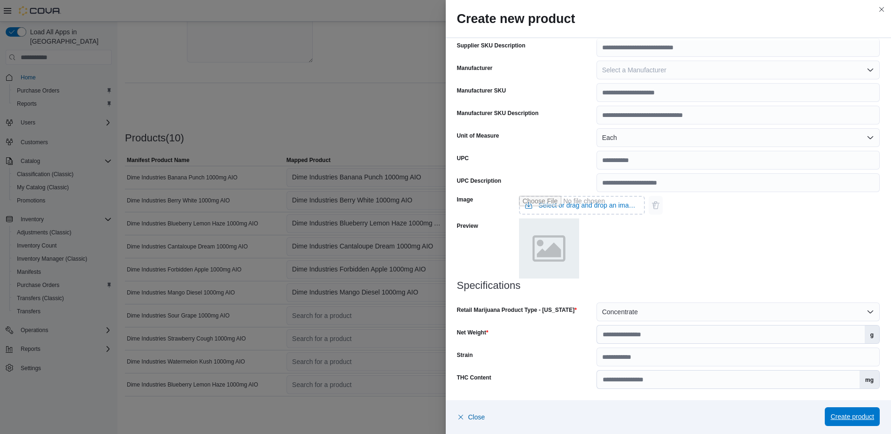
click at [845, 424] on span "Create product" at bounding box center [853, 416] width 44 height 19
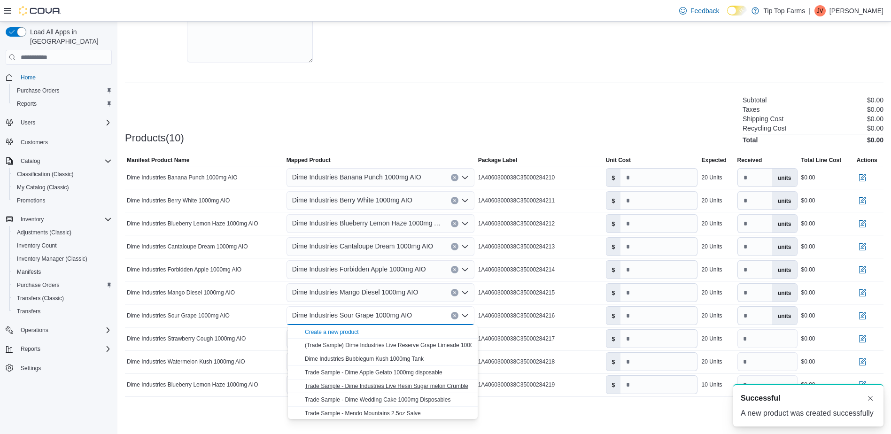
scroll to position [0, 0]
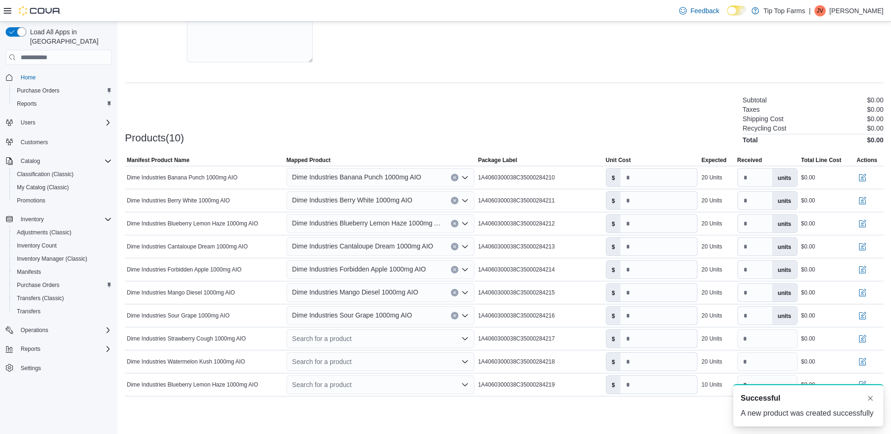
click at [254, 398] on div at bounding box center [504, 402] width 759 height 11
click at [333, 335] on div "Search for a product" at bounding box center [381, 338] width 188 height 19
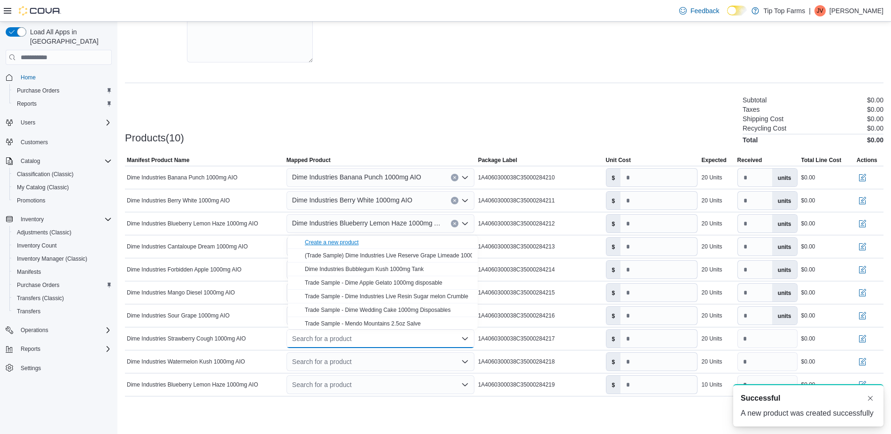
click at [335, 239] on div "Create a new product" at bounding box center [332, 243] width 54 height 8
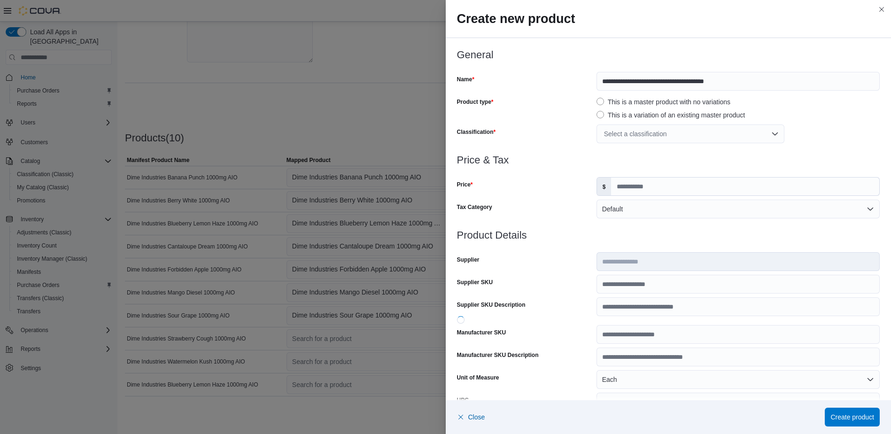
click at [656, 136] on div "Select a classification" at bounding box center [691, 134] width 188 height 19
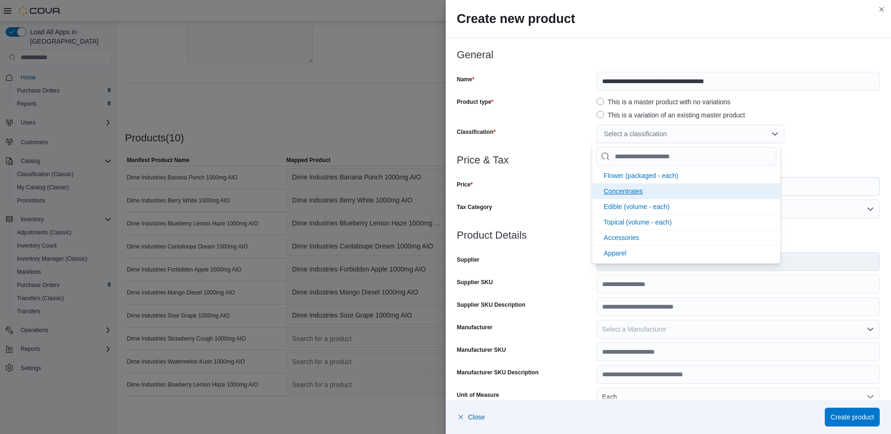
click at [639, 189] on span "Concentrates" at bounding box center [623, 191] width 39 height 8
click at [527, 177] on div at bounding box center [668, 171] width 423 height 11
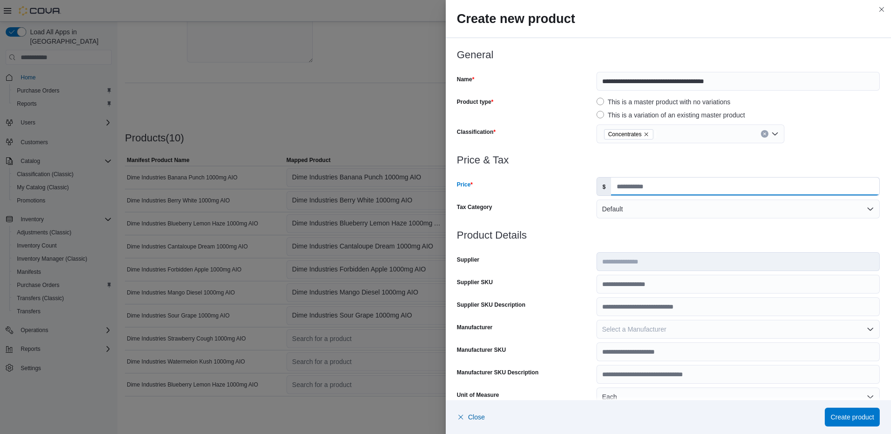
click at [663, 181] on input "Price" at bounding box center [745, 187] width 268 height 18
type input "*****"
type input "*"
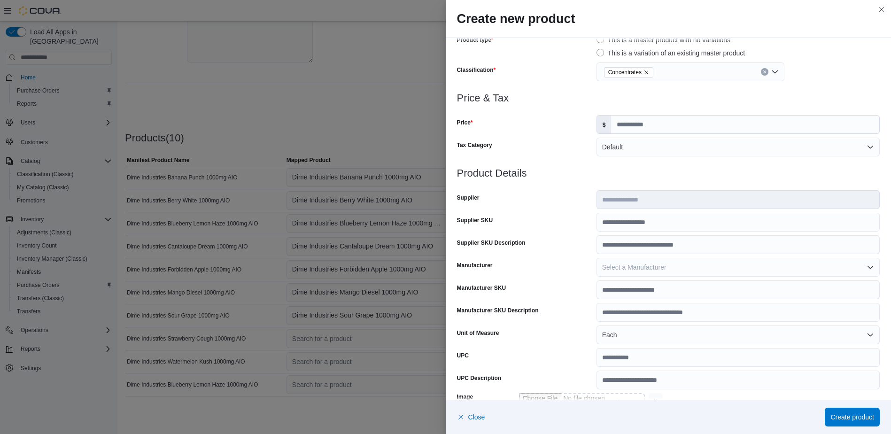
scroll to position [259, 0]
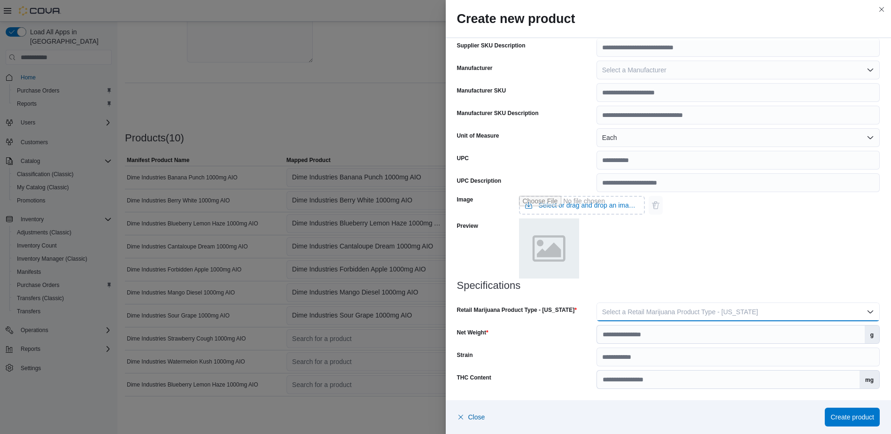
click at [703, 311] on span "Select a Retail Marijuana Product Type - [US_STATE]" at bounding box center [680, 312] width 156 height 8
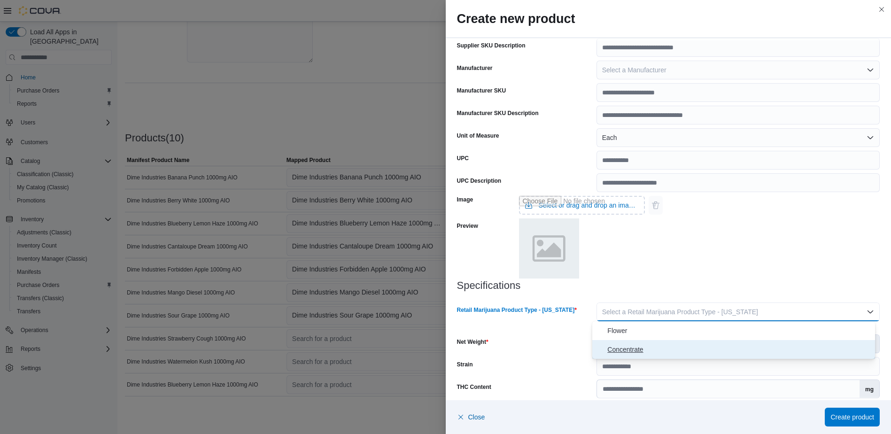
click at [695, 349] on span "Concentrate" at bounding box center [739, 349] width 264 height 11
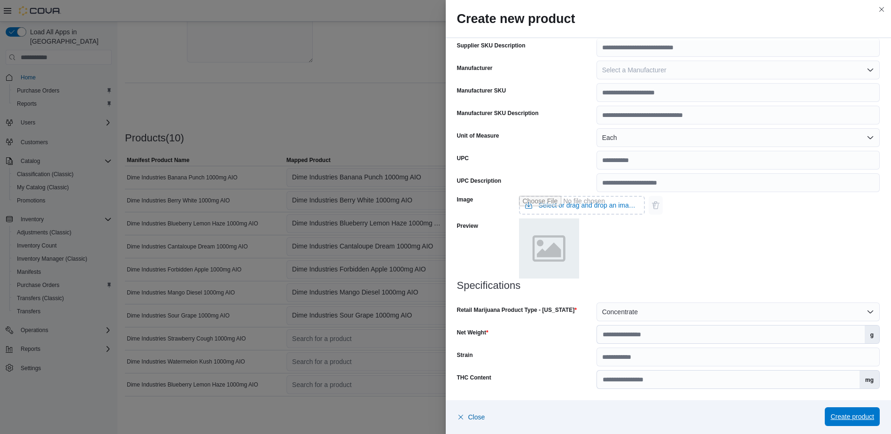
click at [846, 415] on span "Create product" at bounding box center [853, 416] width 44 height 9
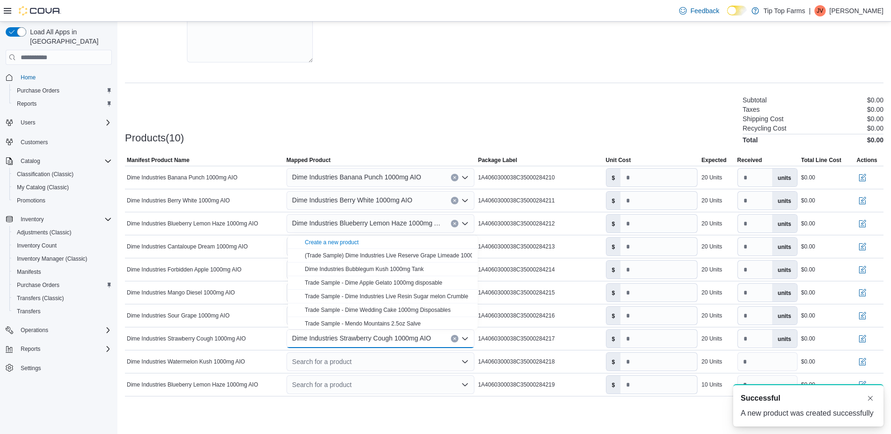
scroll to position [0, 0]
click at [354, 425] on div "Cancel Receive Manifest" at bounding box center [504, 417] width 759 height 19
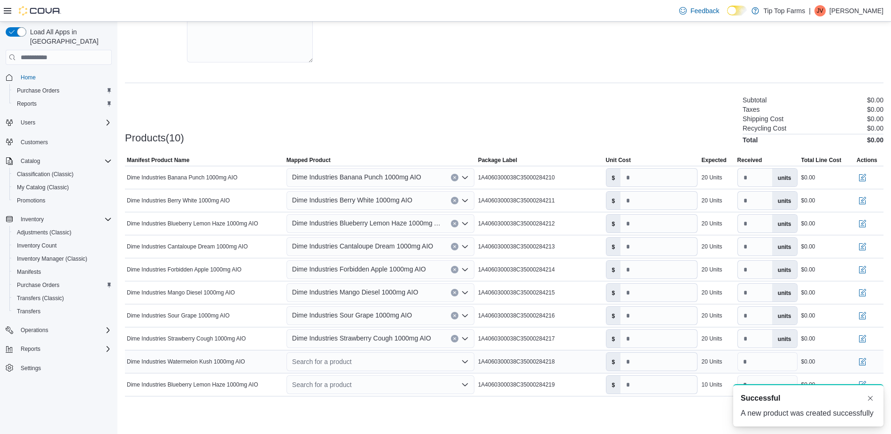
click at [339, 362] on div "Search for a product" at bounding box center [381, 361] width 188 height 19
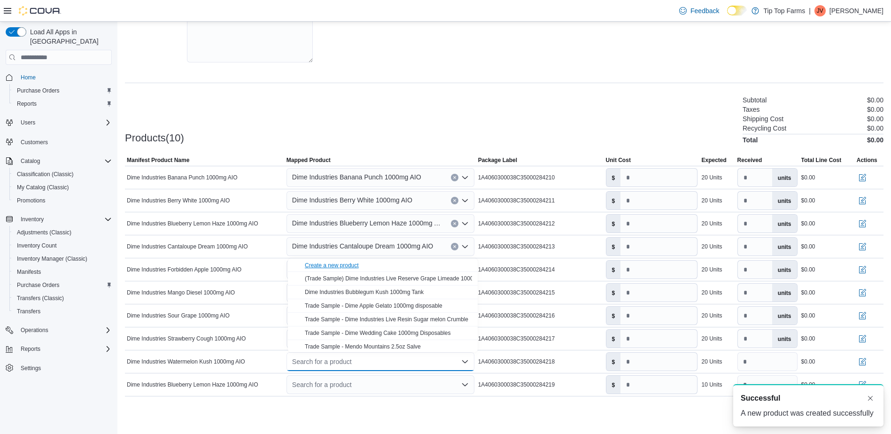
click at [335, 264] on div "Create a new product" at bounding box center [332, 266] width 54 height 8
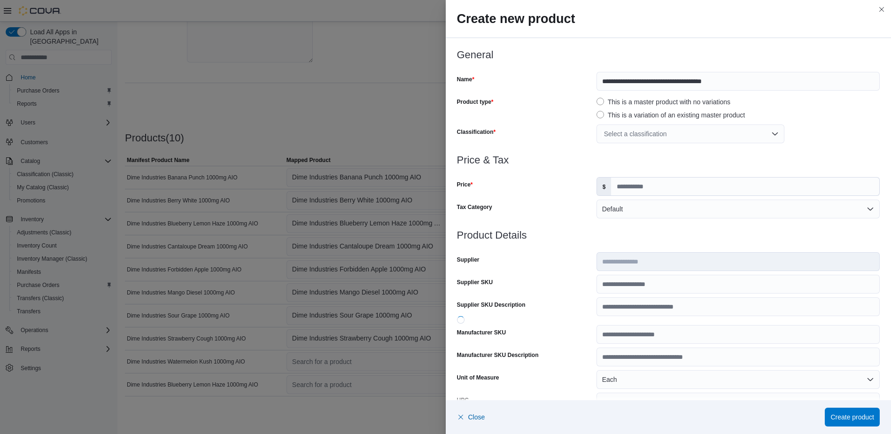
click at [630, 129] on div "Select a classification" at bounding box center [691, 134] width 188 height 19
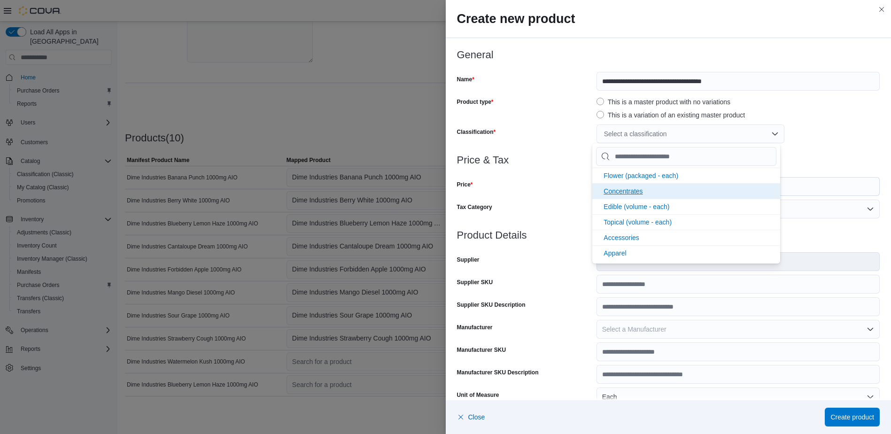
click at [632, 193] on span "Concentrates" at bounding box center [623, 191] width 39 height 8
drag, startPoint x: 556, startPoint y: 193, endPoint x: 707, endPoint y: 188, distance: 150.9
click at [557, 192] on div "Price" at bounding box center [525, 186] width 136 height 19
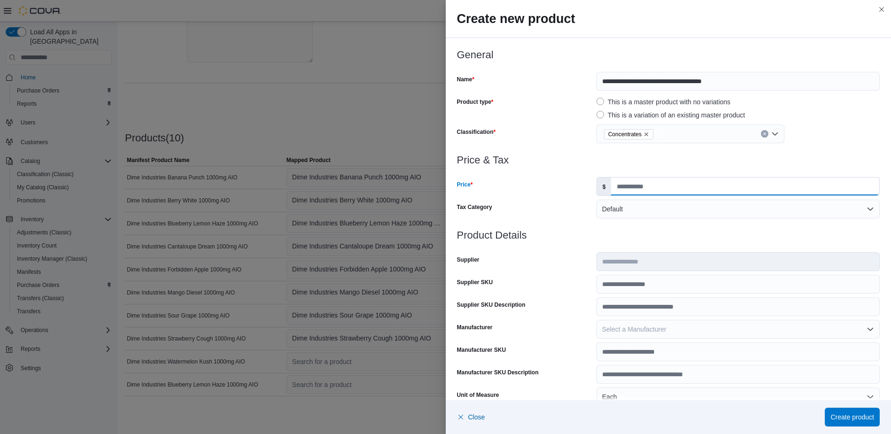
click at [714, 188] on input "Price" at bounding box center [745, 187] width 268 height 18
type input "*****"
type input "*"
drag, startPoint x: 883, startPoint y: 235, endPoint x: 884, endPoint y: 264, distance: 28.2
click at [884, 264] on div "**********" at bounding box center [669, 349] width 446 height 622
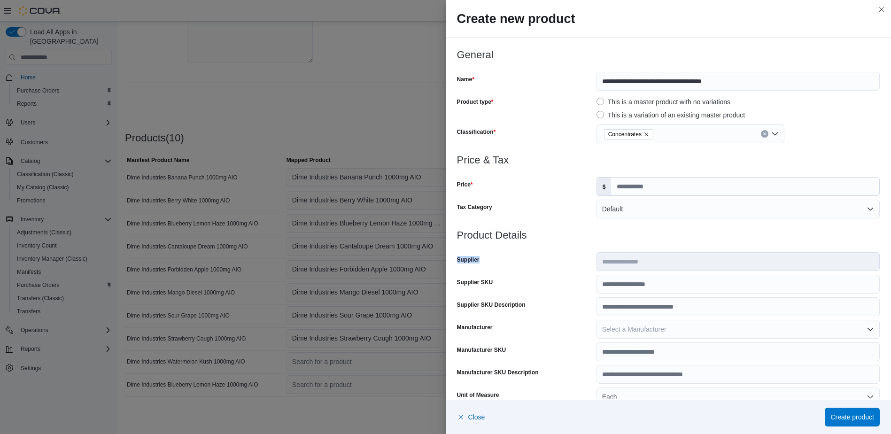
drag, startPoint x: 884, startPoint y: 264, endPoint x: 878, endPoint y: 283, distance: 20.4
click at [878, 283] on div "**********" at bounding box center [669, 349] width 446 height 622
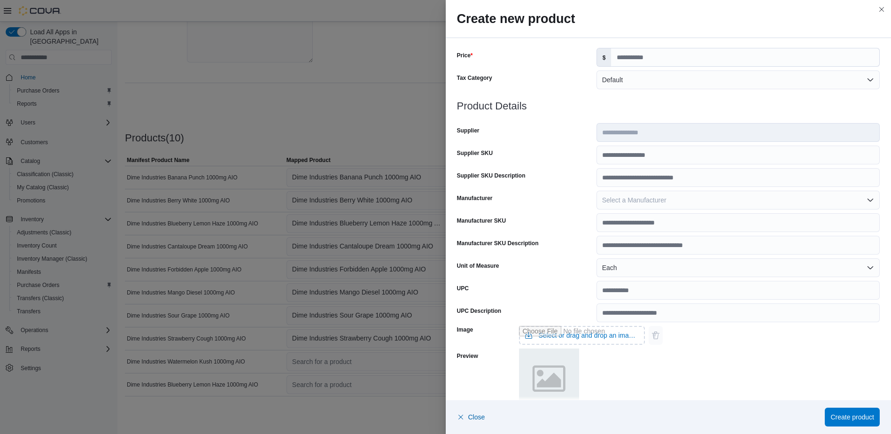
scroll to position [259, 0]
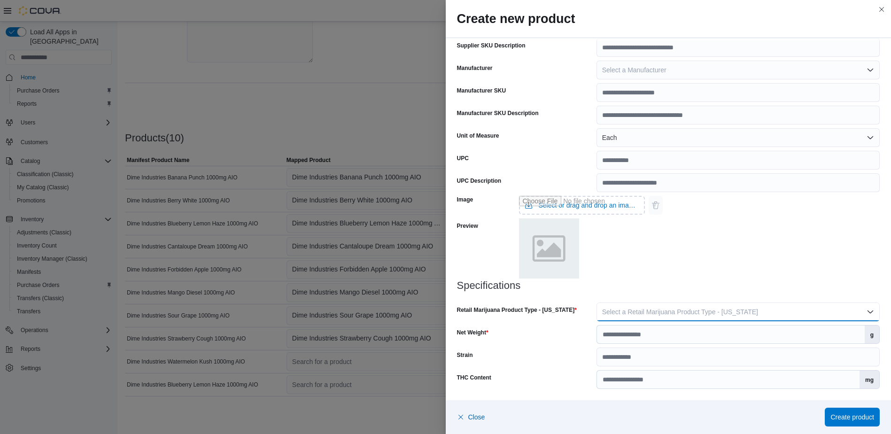
click at [641, 306] on button "Select a Retail Marijuana Product Type - [US_STATE]" at bounding box center [738, 312] width 283 height 19
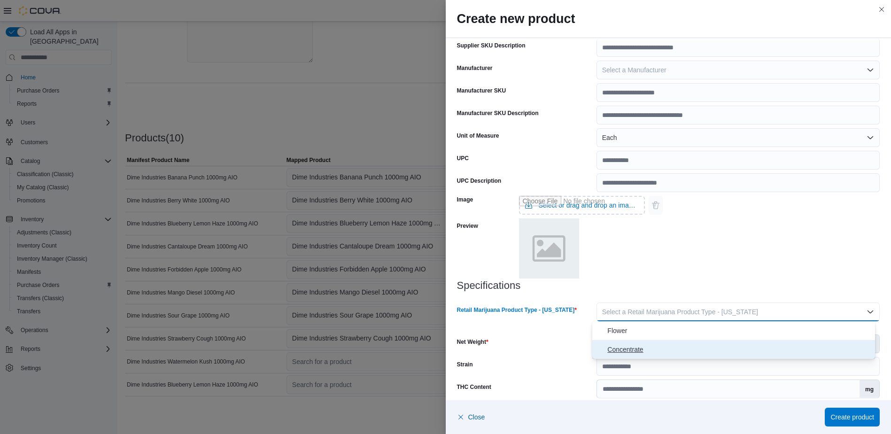
click at [637, 350] on span "Concentrate" at bounding box center [739, 349] width 264 height 11
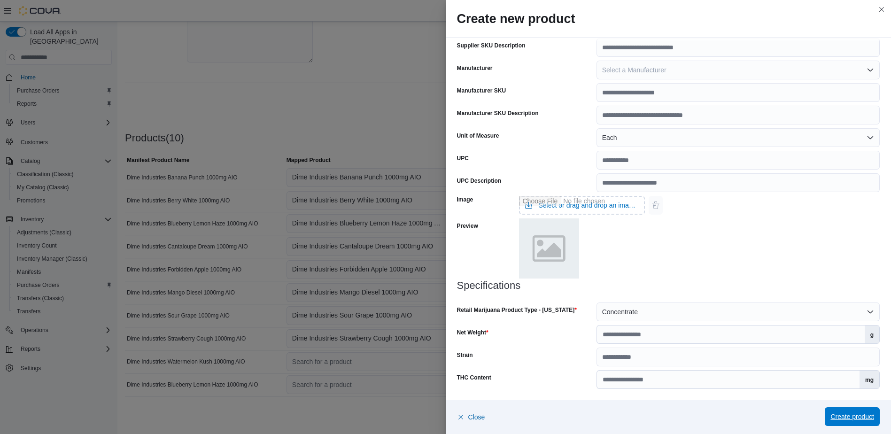
click at [845, 425] on span "Create product" at bounding box center [853, 416] width 44 height 19
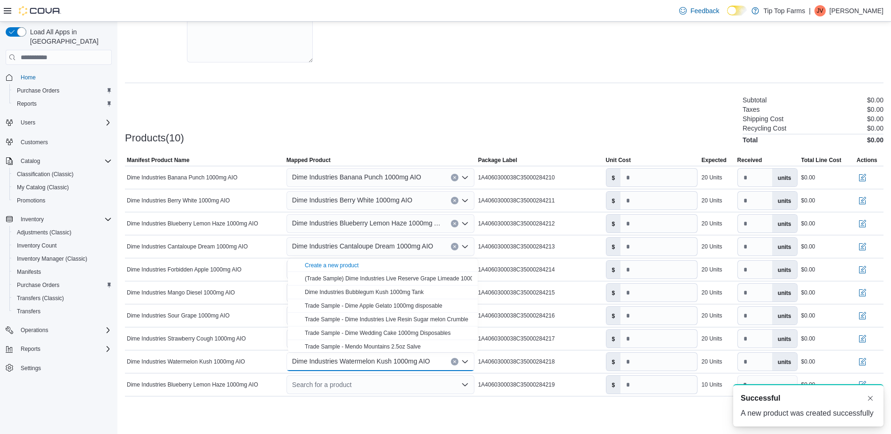
scroll to position [0, 0]
click at [353, 403] on div at bounding box center [504, 402] width 759 height 11
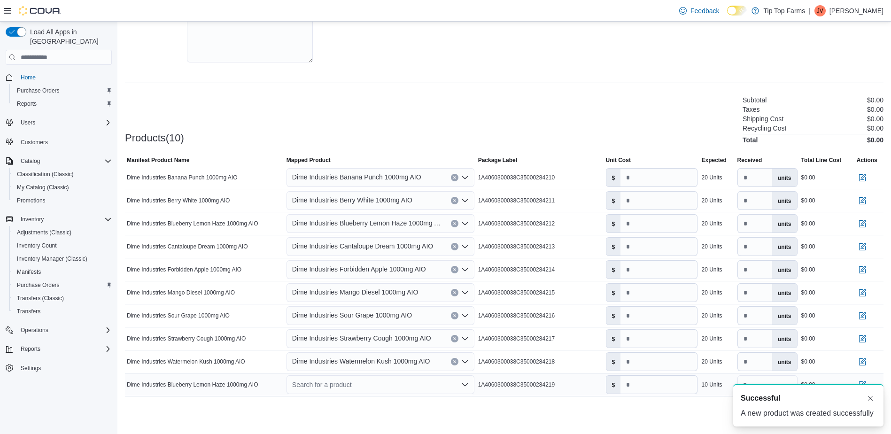
click at [352, 385] on div "Search for a product" at bounding box center [381, 384] width 188 height 19
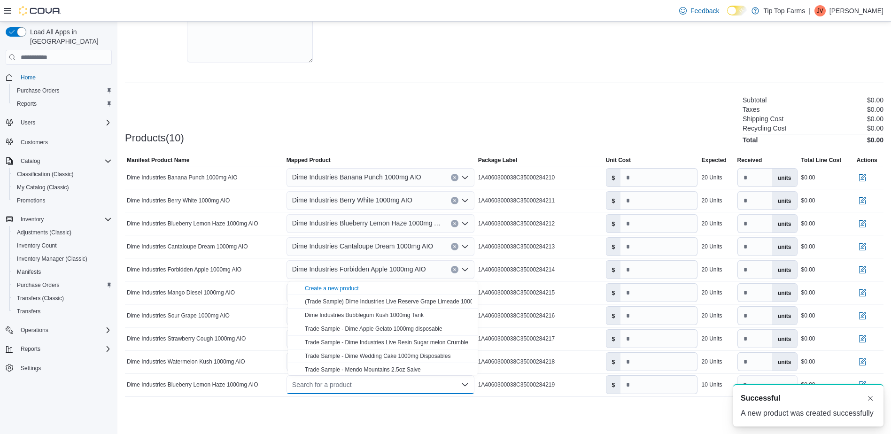
click at [340, 287] on div "Create a new product" at bounding box center [332, 289] width 54 height 8
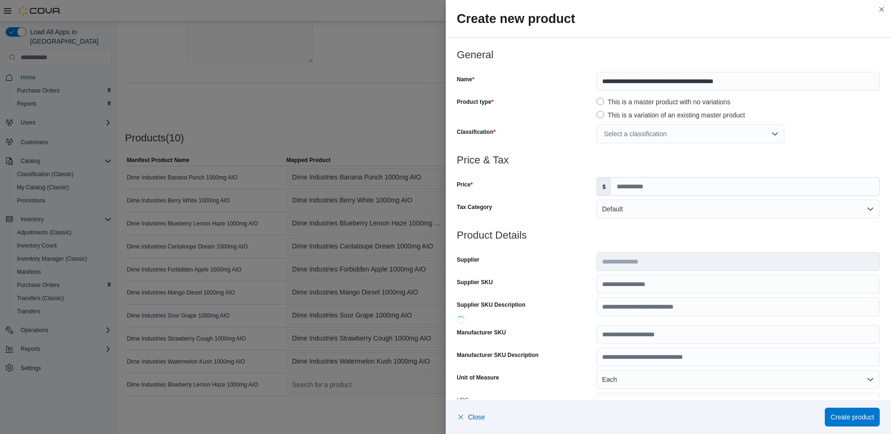
click at [644, 135] on div "Select a classification" at bounding box center [691, 134] width 188 height 19
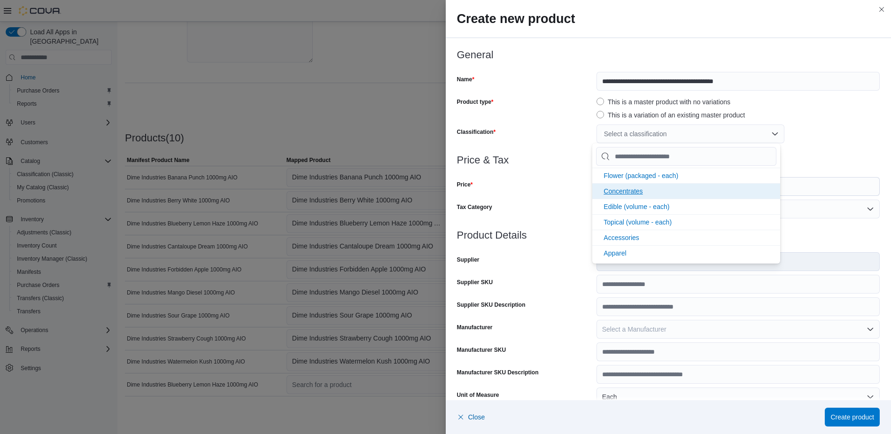
click at [628, 188] on span "Concentrates" at bounding box center [623, 191] width 39 height 8
click at [559, 185] on div "Price" at bounding box center [525, 186] width 136 height 19
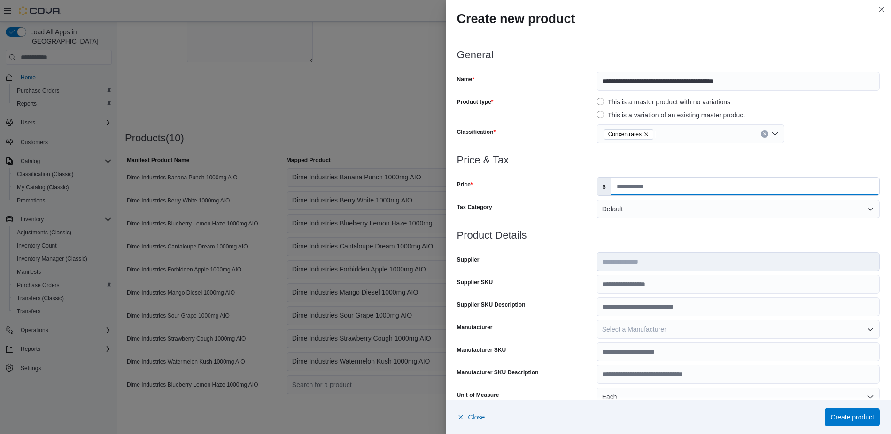
click at [664, 189] on input "Price" at bounding box center [745, 187] width 268 height 18
type input "***"
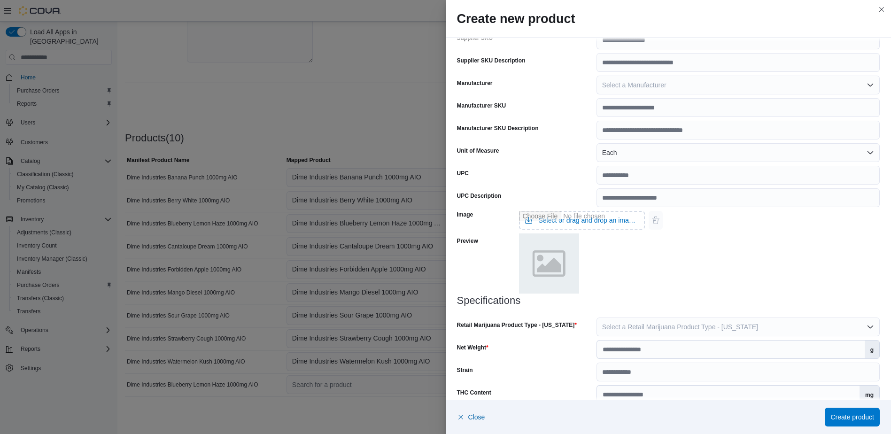
scroll to position [259, 0]
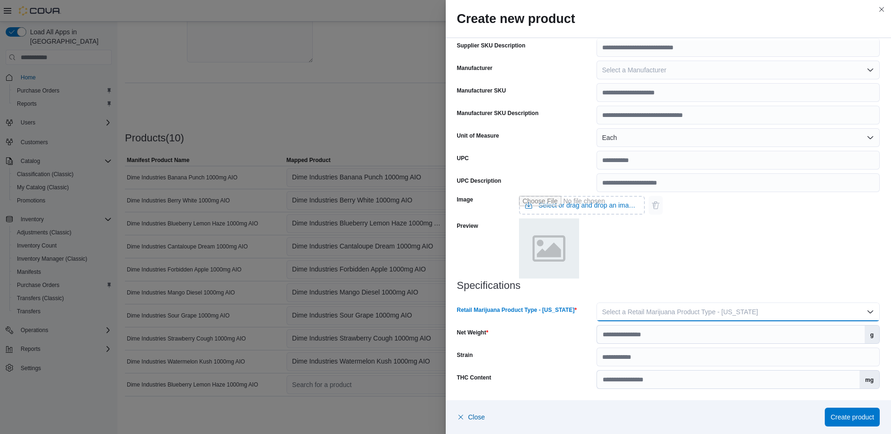
click at [698, 313] on span "Select a Retail Marijuana Product Type - [US_STATE]" at bounding box center [680, 312] width 156 height 8
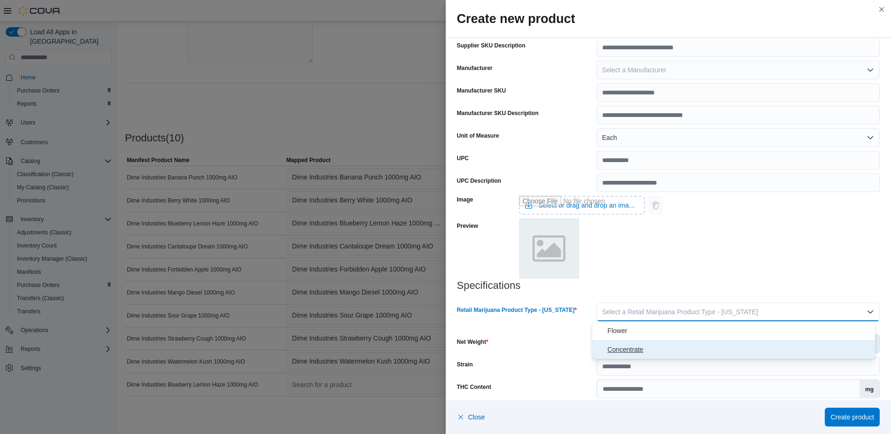
click at [687, 345] on span "Concentrate" at bounding box center [739, 349] width 264 height 11
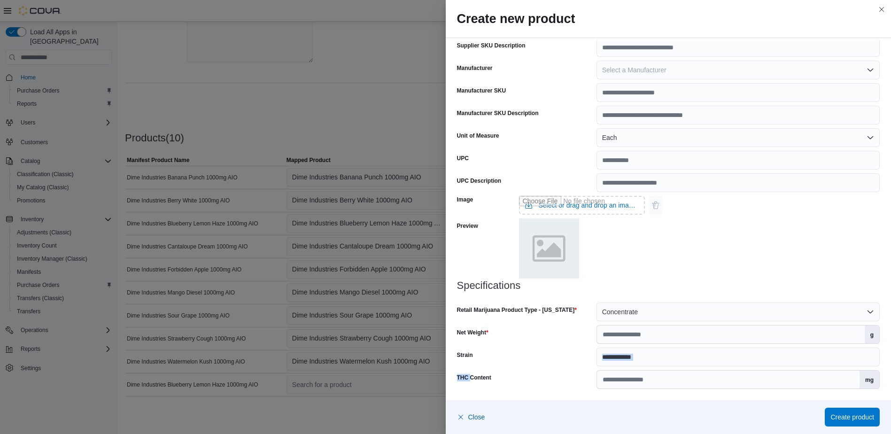
click at [687, 345] on div "Specifications Retail Marijuana Product Type - [US_STATE] Concentrate Net Weigh…" at bounding box center [668, 334] width 423 height 109
drag, startPoint x: 687, startPoint y: 345, endPoint x: 669, endPoint y: 333, distance: 22.7
click at [669, 333] on input "Net Weight" at bounding box center [731, 335] width 268 height 18
type input "*"
click at [837, 415] on span "Create product" at bounding box center [853, 416] width 44 height 9
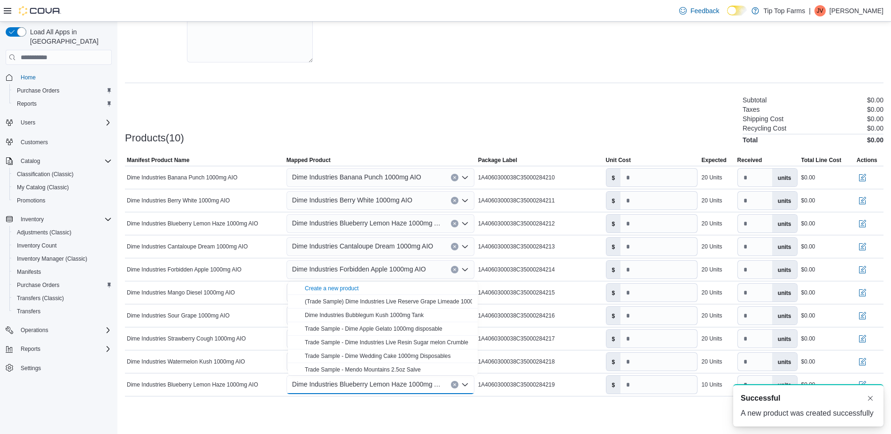
scroll to position [0, 0]
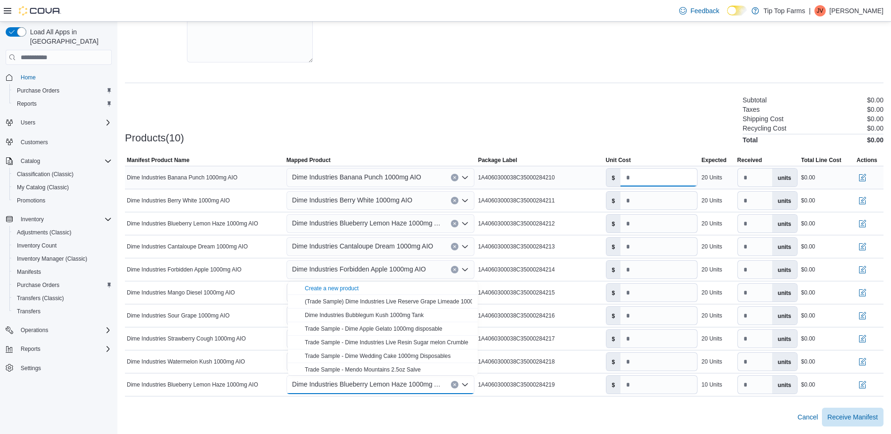
click at [650, 181] on input "*" at bounding box center [659, 178] width 77 height 18
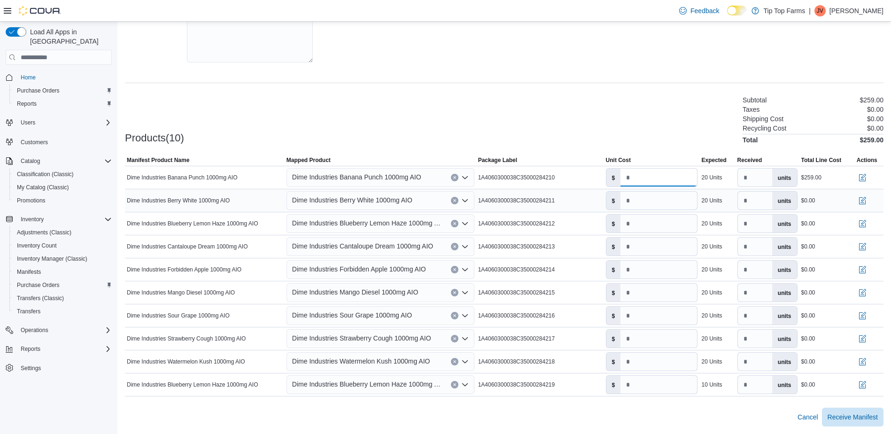
type input "*****"
click at [644, 196] on input "*" at bounding box center [659, 201] width 77 height 18
type input "*****"
click at [652, 226] on input "*" at bounding box center [659, 224] width 77 height 18
type input "*****"
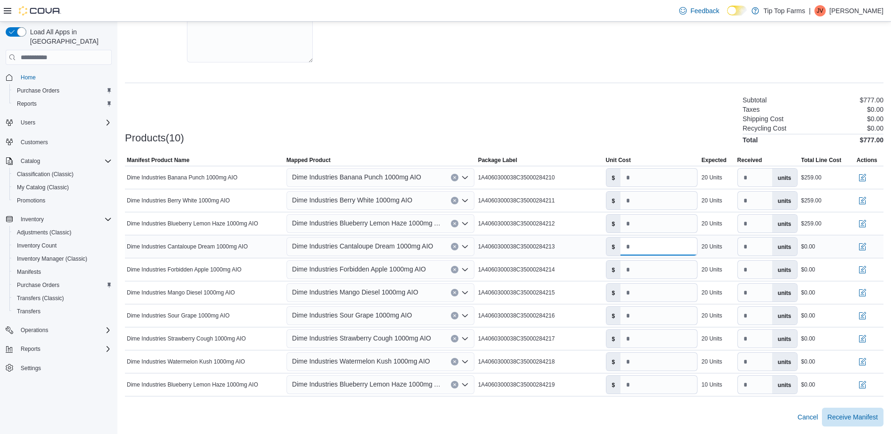
click at [633, 249] on input "*" at bounding box center [659, 247] width 77 height 18
type input "*****"
click at [664, 264] on input "*" at bounding box center [659, 270] width 77 height 18
type input "*****"
click at [660, 291] on input "*" at bounding box center [659, 293] width 77 height 18
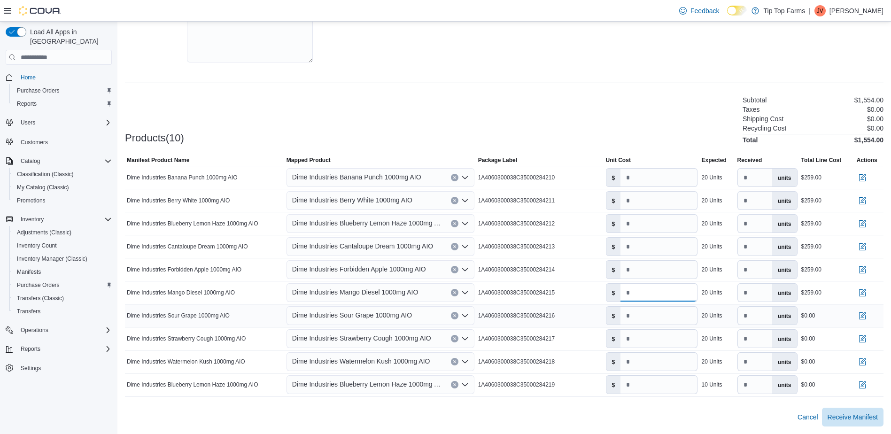
type input "*****"
click at [654, 315] on input "*" at bounding box center [659, 316] width 77 height 18
type input "*****"
click at [653, 337] on input "*" at bounding box center [659, 339] width 77 height 18
type input "*****"
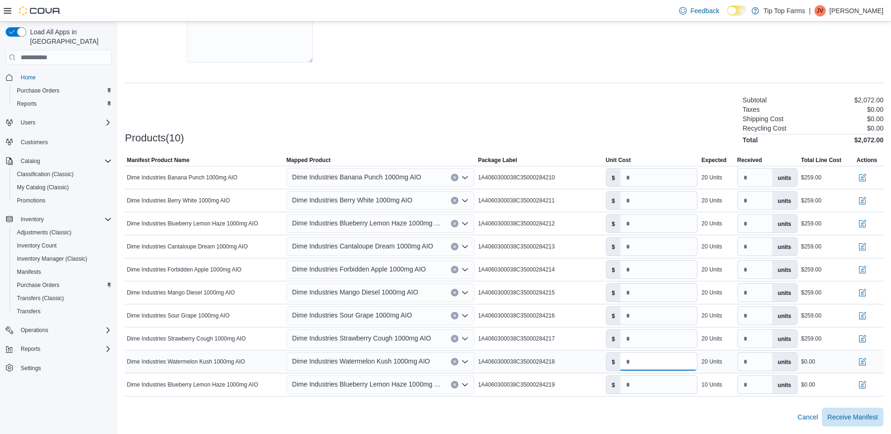
click at [650, 365] on input "*" at bounding box center [659, 362] width 77 height 18
type input "*****"
click at [652, 377] on input "*" at bounding box center [659, 385] width 77 height 18
type input "****"
click at [728, 415] on div "Cancel Receive Manifest" at bounding box center [504, 417] width 759 height 19
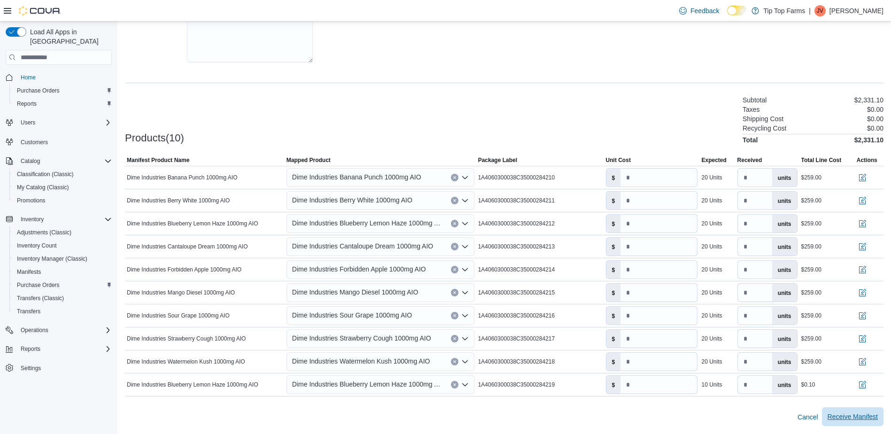
click at [874, 423] on span "Receive Manifest" at bounding box center [853, 416] width 50 height 19
